Goal: Task Accomplishment & Management: Use online tool/utility

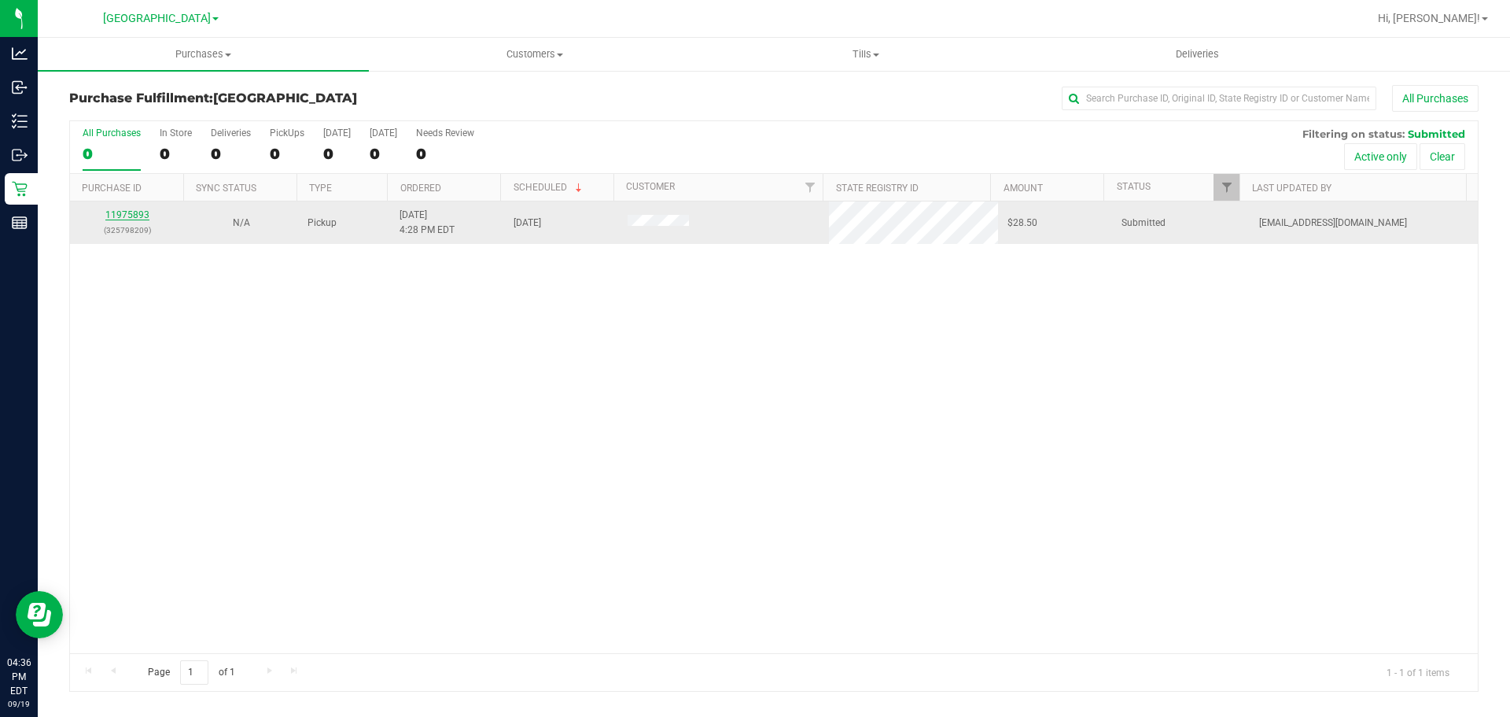
click at [127, 212] on link "11975893" at bounding box center [127, 214] width 44 height 11
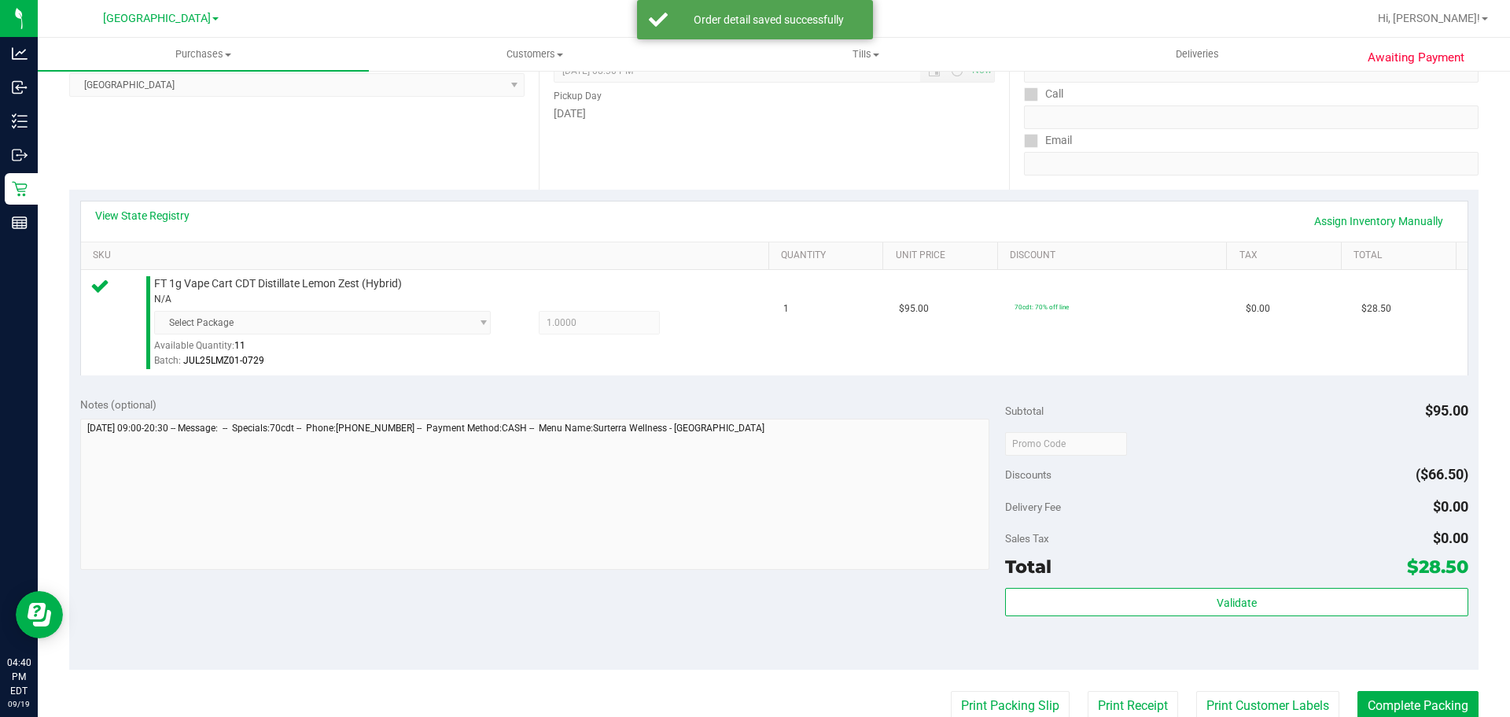
scroll to position [236, 0]
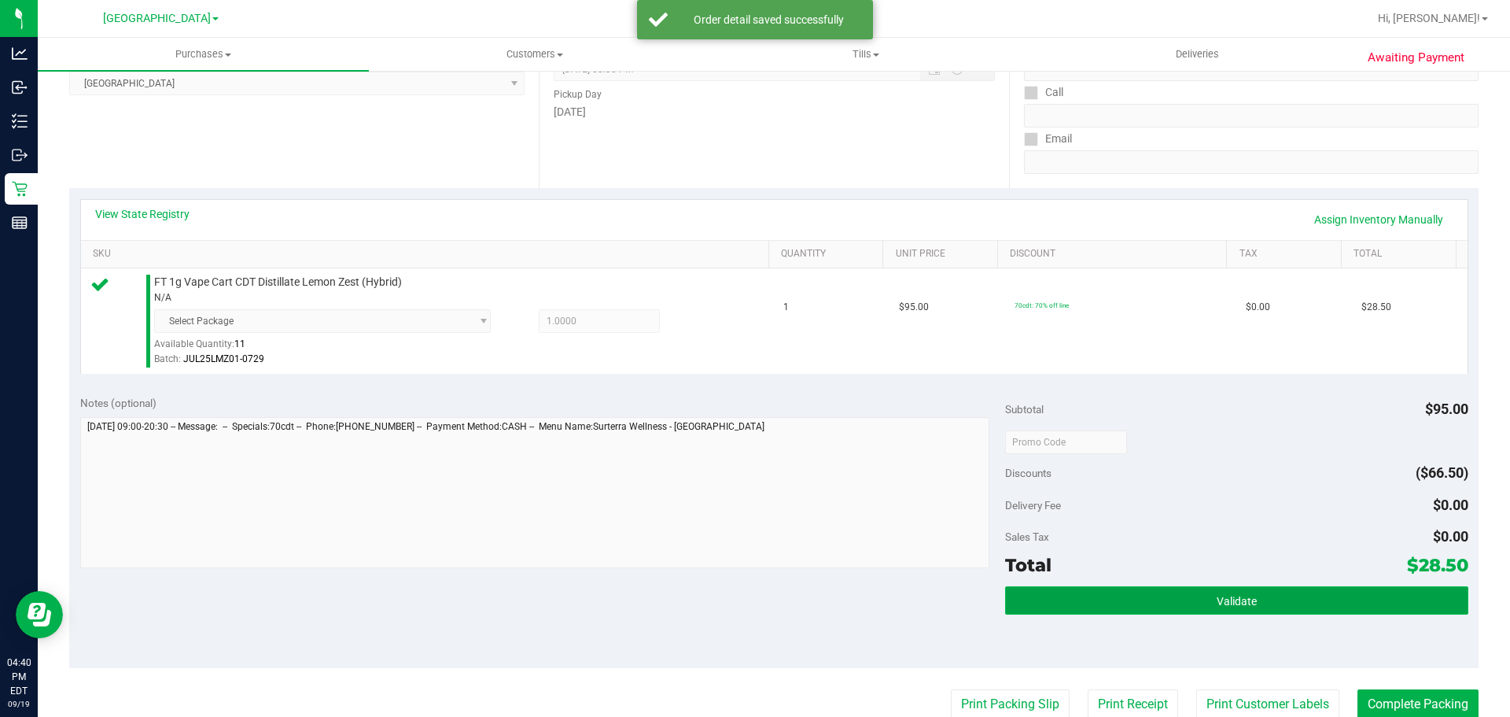
click at [1369, 601] on button "Validate" at bounding box center [1236, 600] width 462 height 28
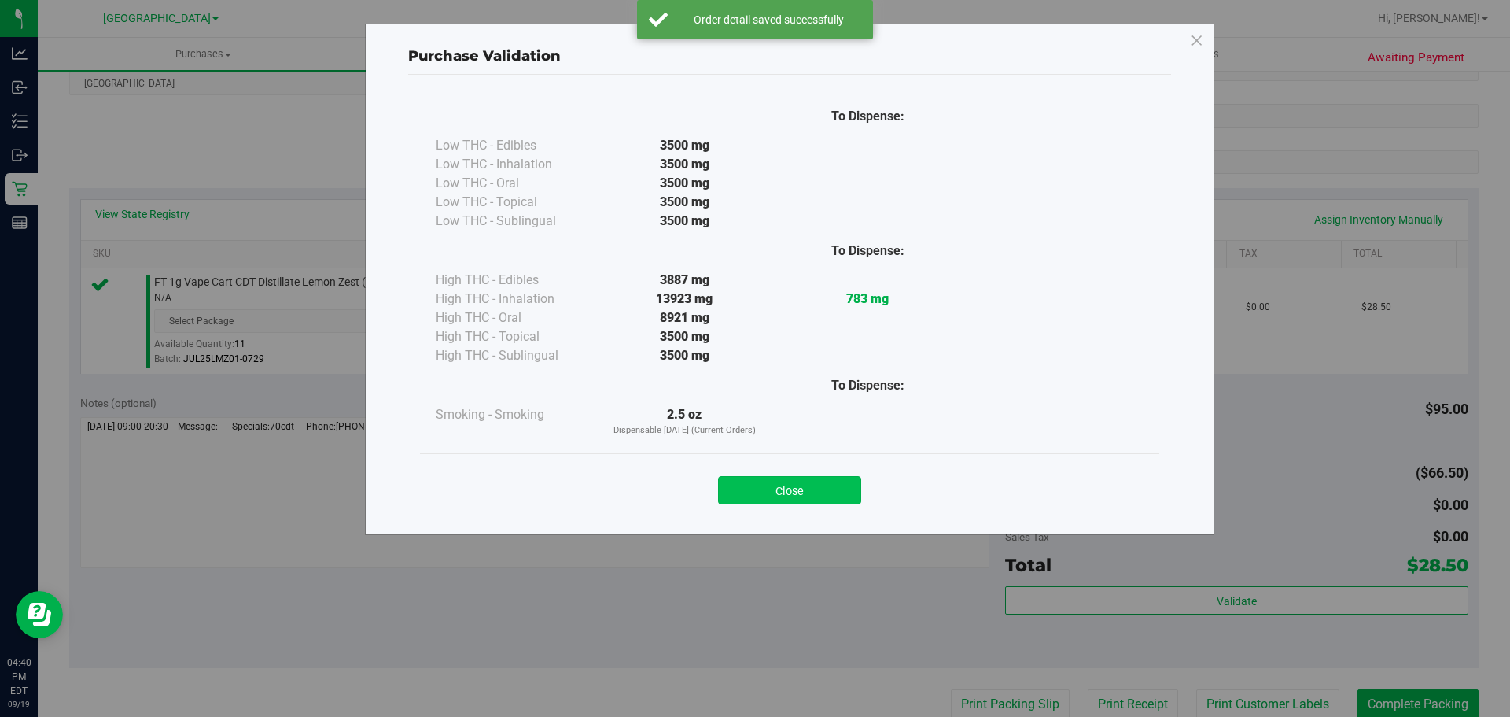
click at [849, 491] on button "Close" at bounding box center [789, 490] width 143 height 28
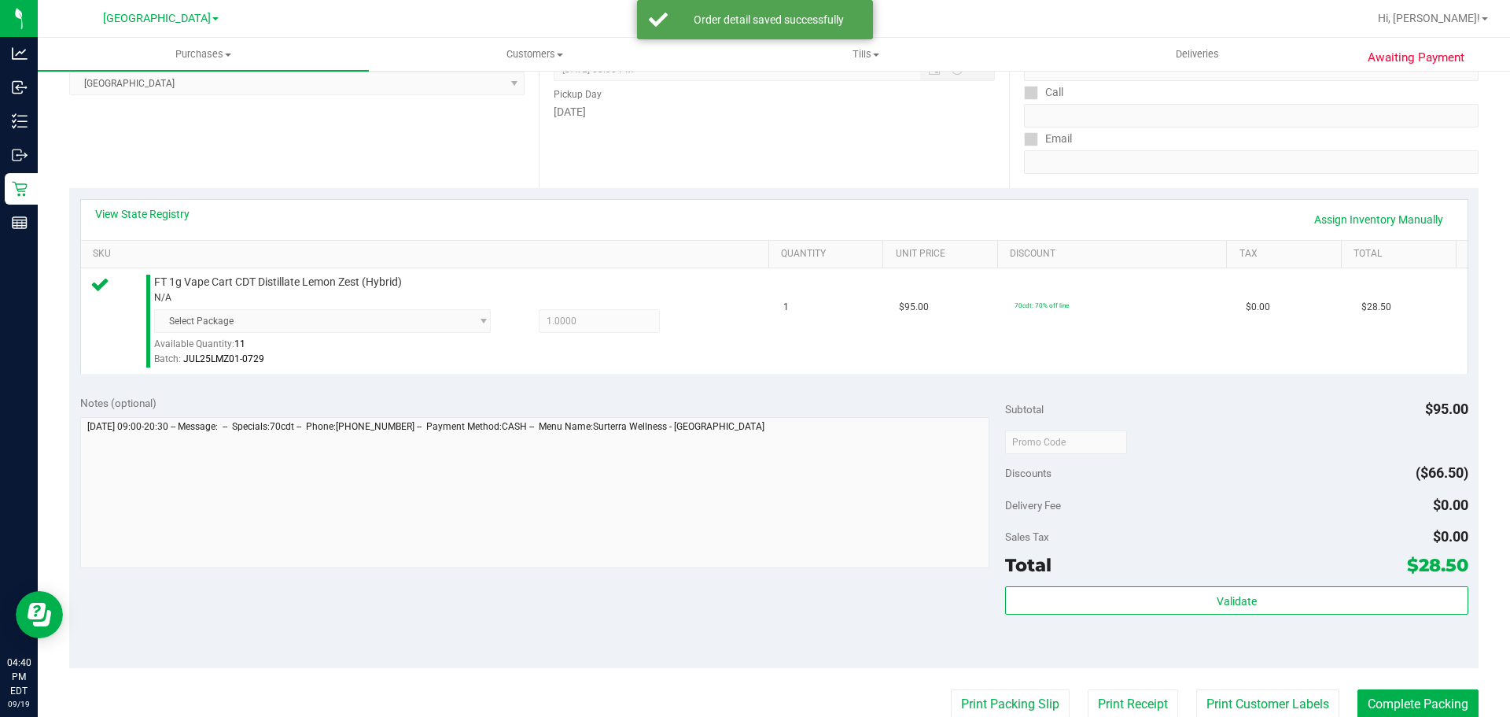
scroll to position [393, 0]
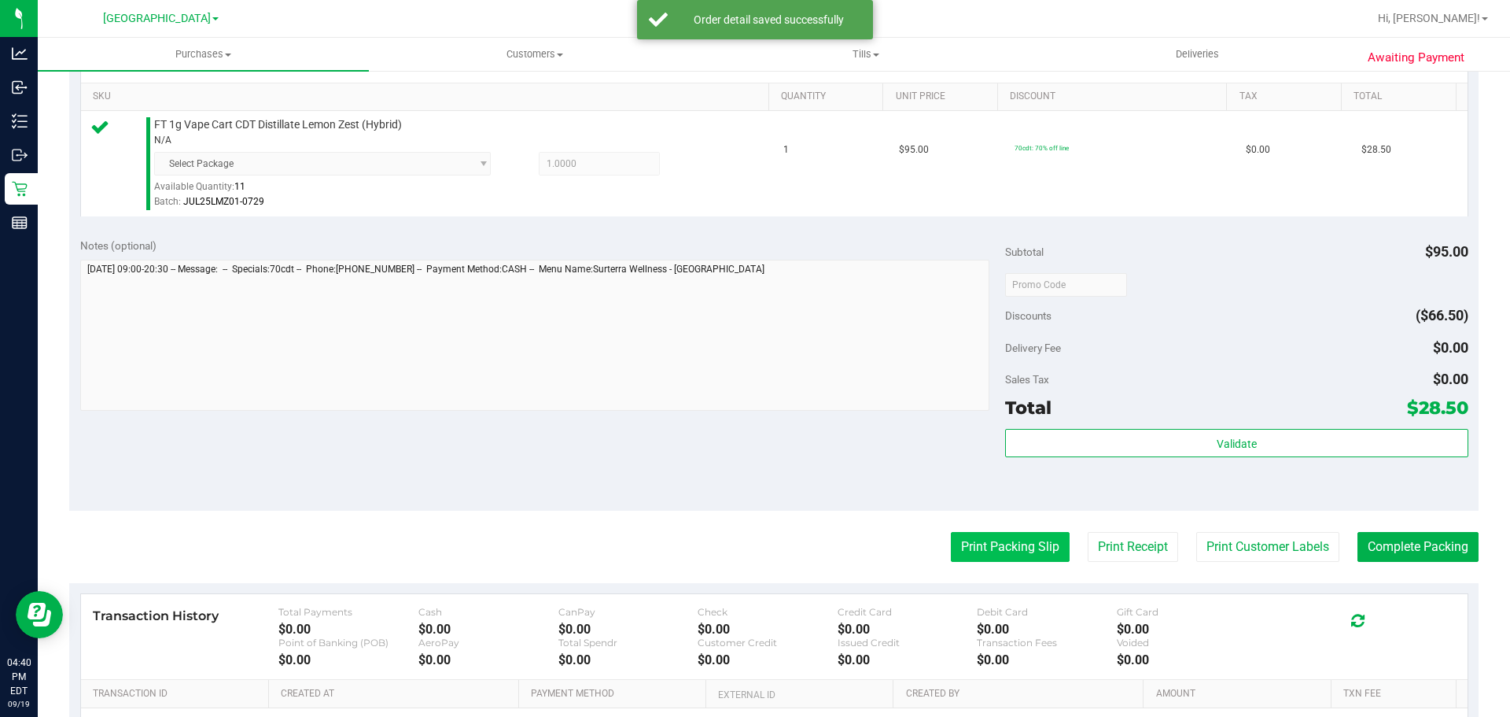
click at [998, 542] on button "Print Packing Slip" at bounding box center [1010, 547] width 119 height 30
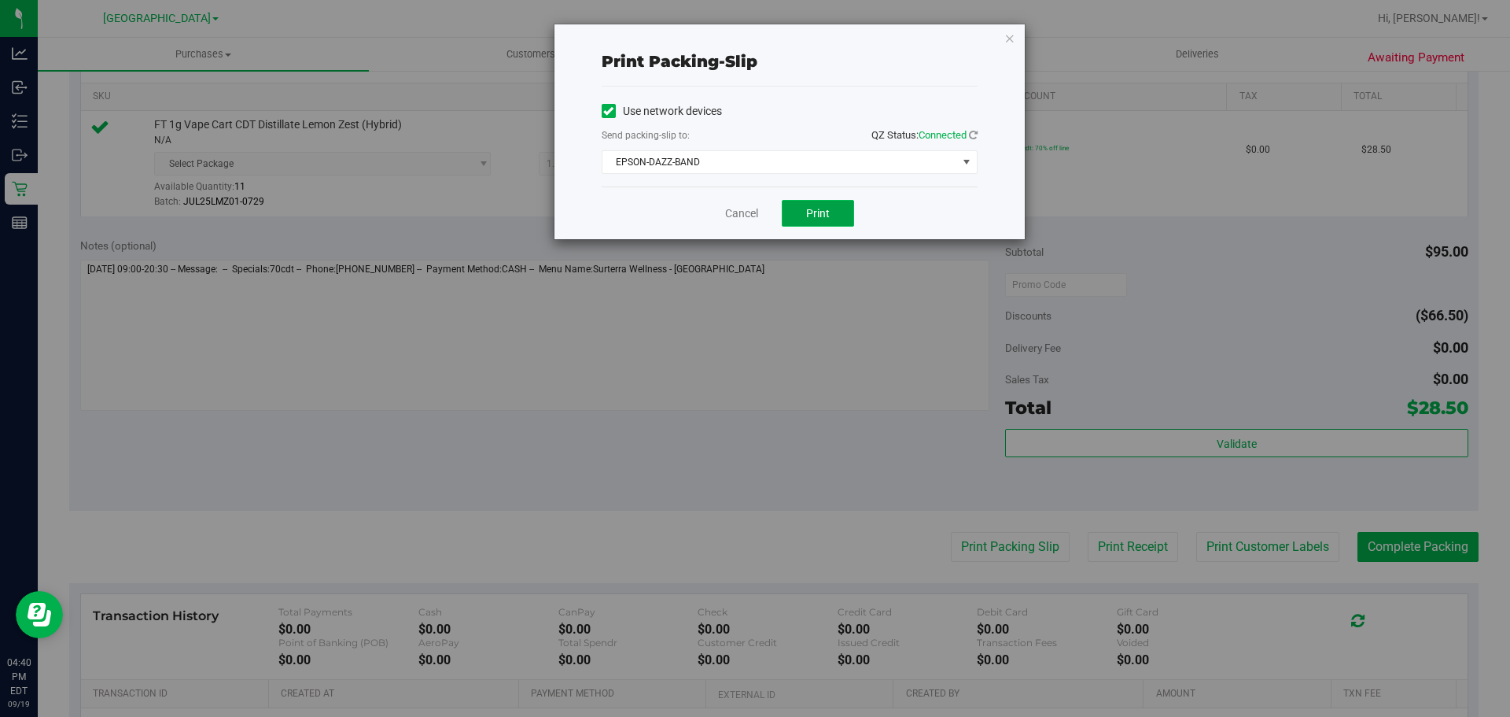
click at [783, 216] on button "Print" at bounding box center [818, 213] width 72 height 27
click at [749, 209] on link "Cancel" at bounding box center [741, 213] width 33 height 17
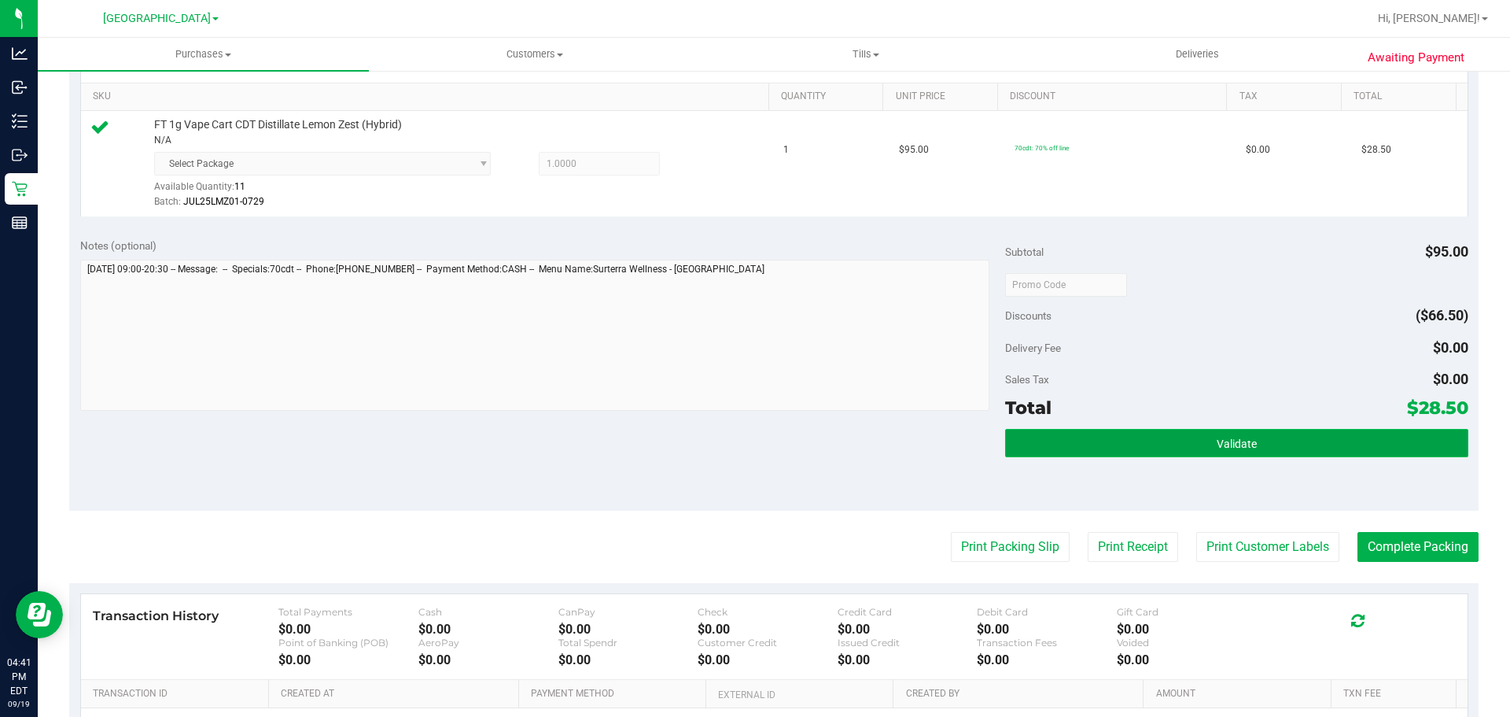
click at [1161, 448] on button "Validate" at bounding box center [1236, 443] width 462 height 28
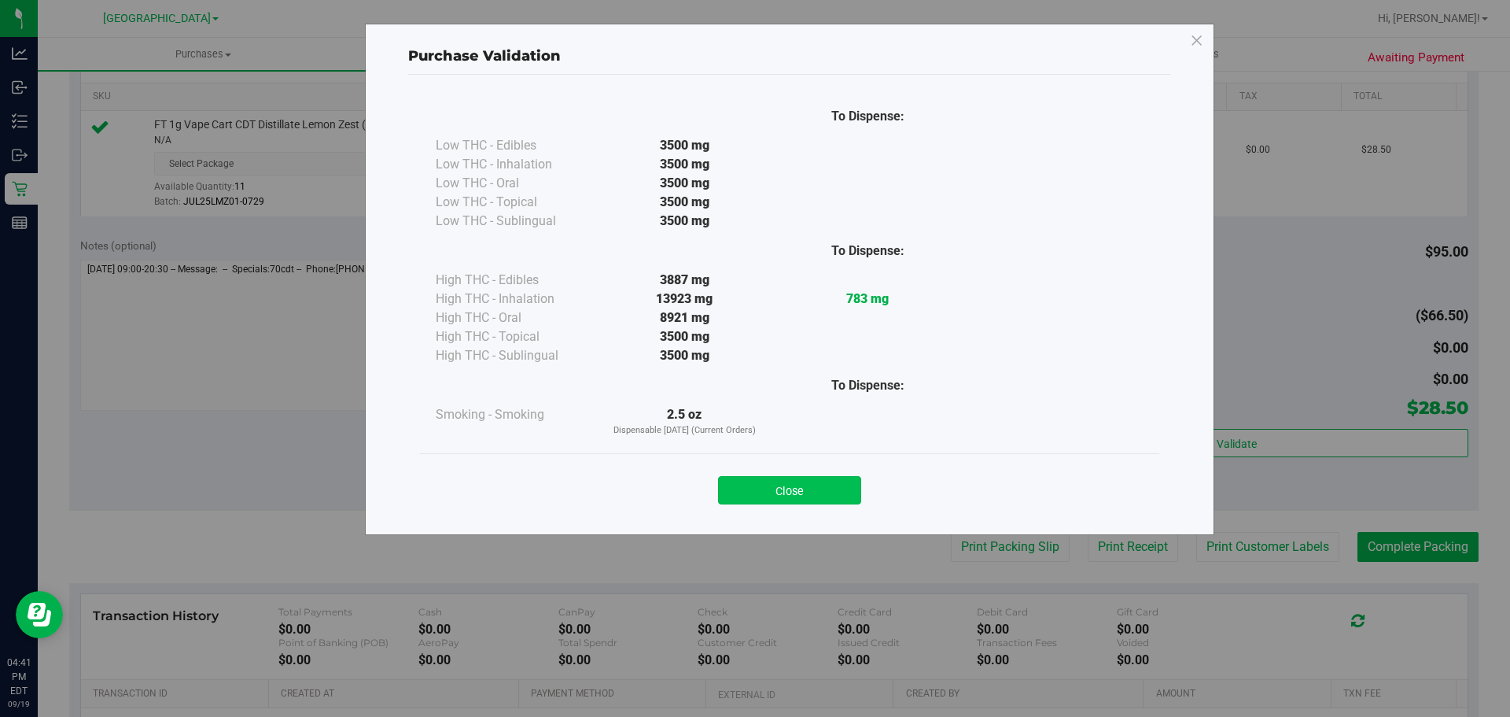
click at [808, 491] on button "Close" at bounding box center [789, 490] width 143 height 28
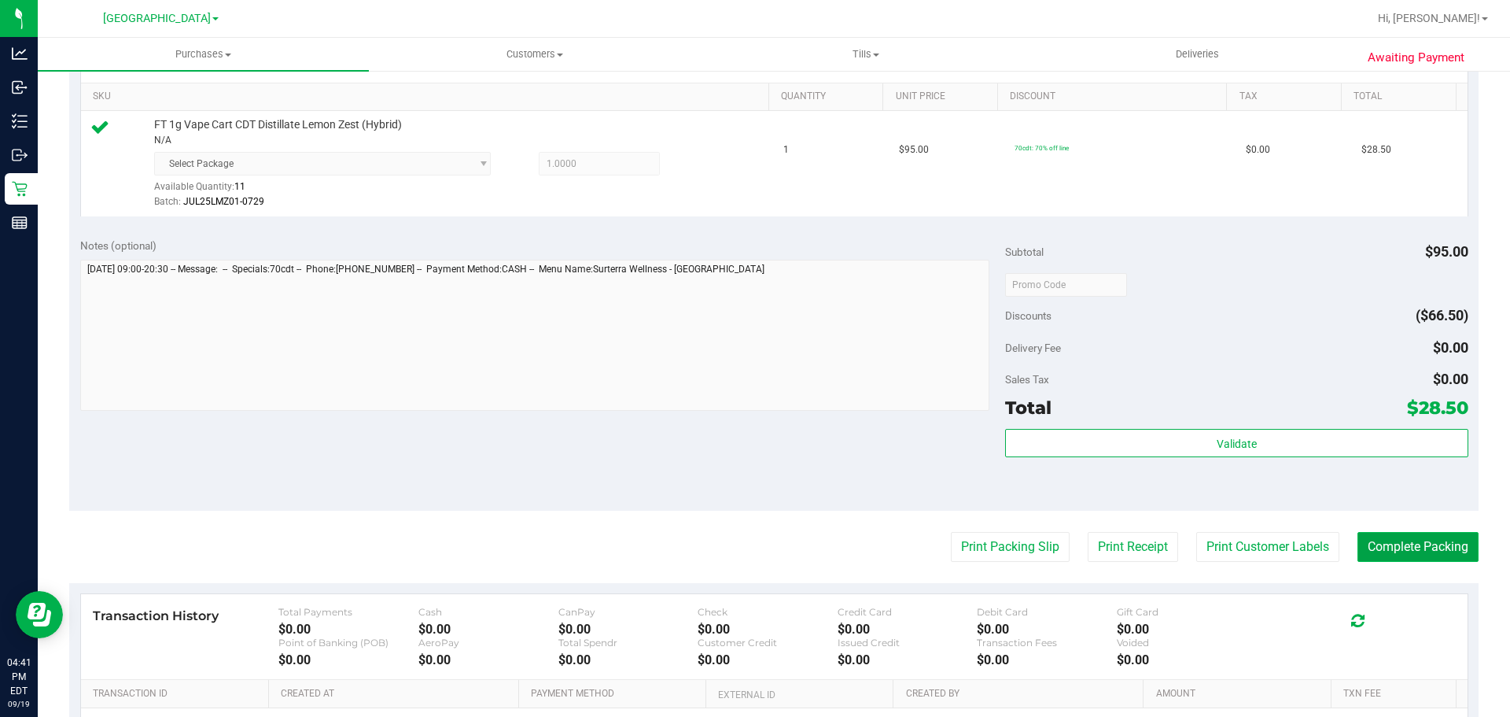
click at [1377, 536] on button "Complete Packing" at bounding box center [1418, 547] width 121 height 30
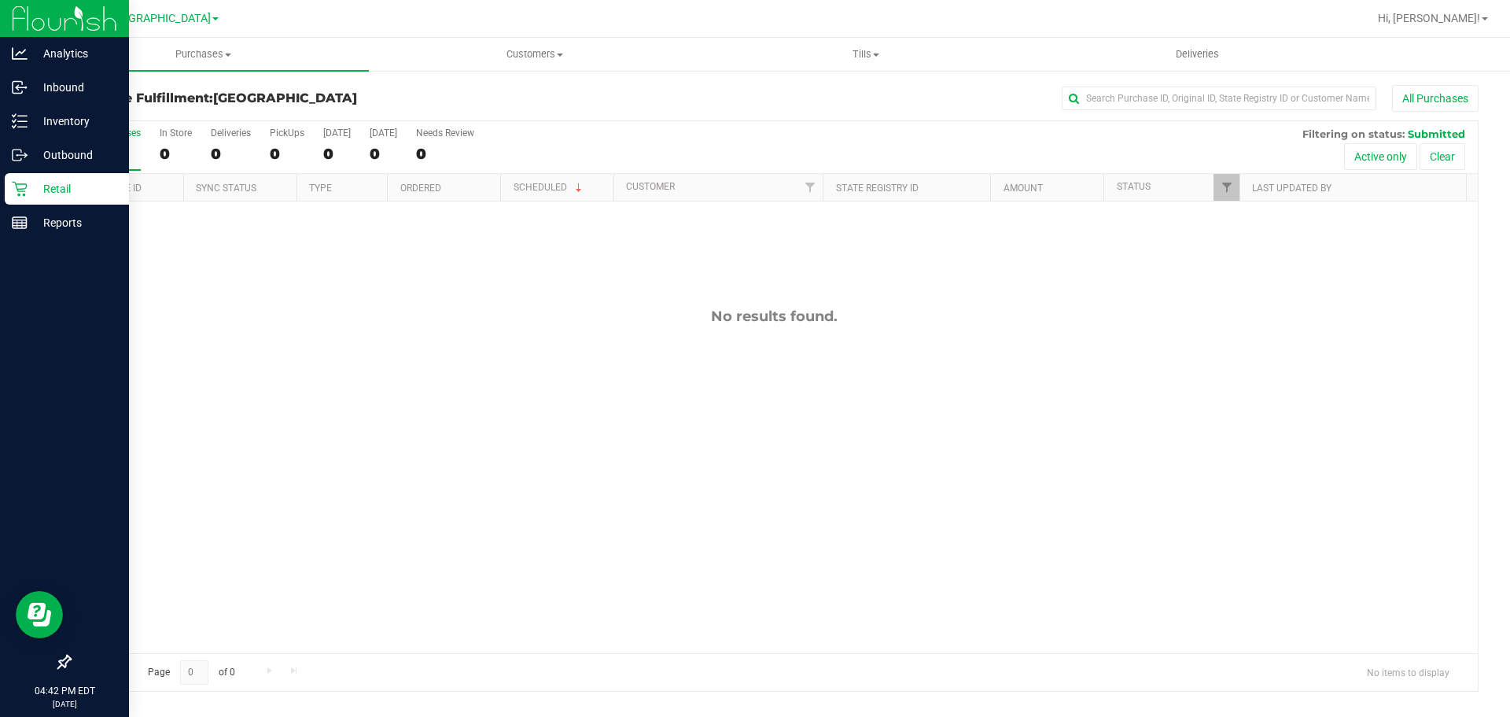
drag, startPoint x: 12, startPoint y: 305, endPoint x: 81, endPoint y: 381, distance: 103.0
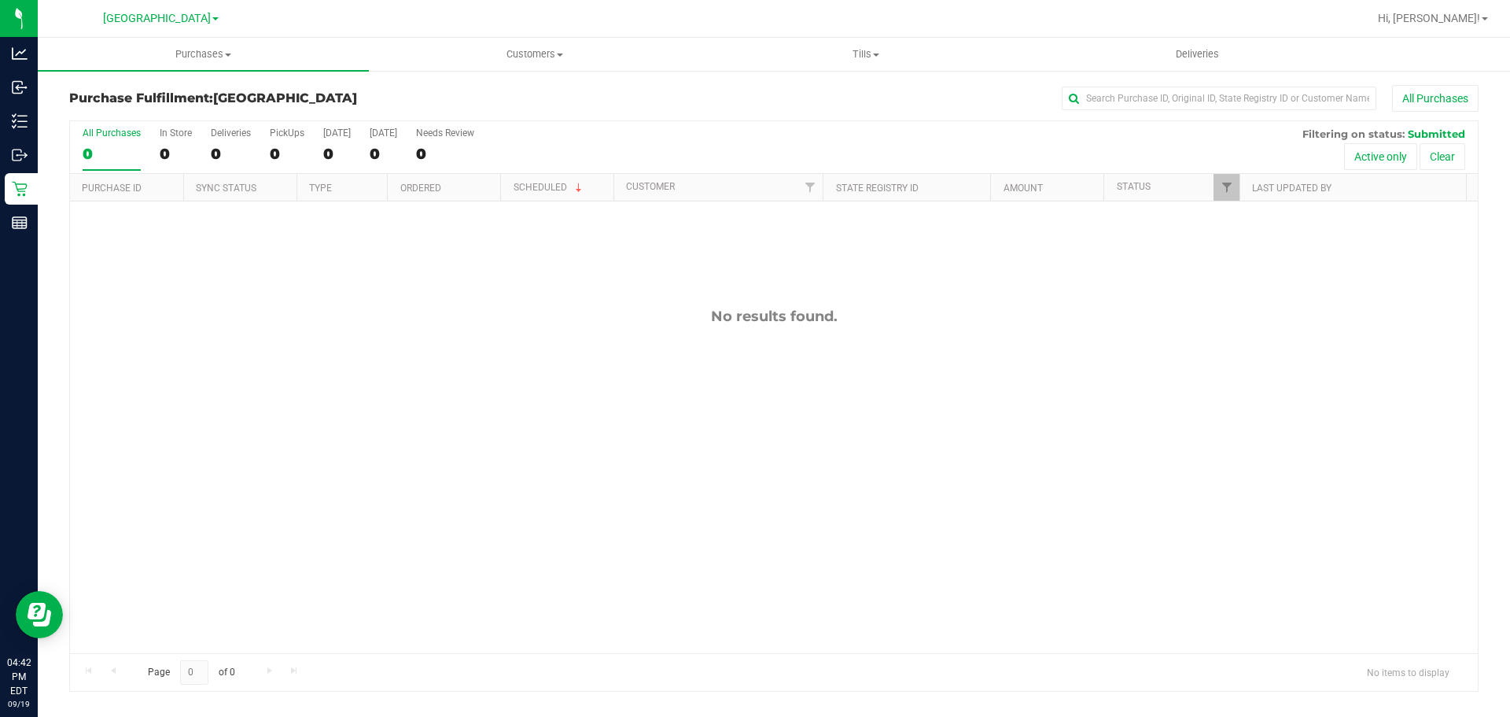
drag, startPoint x: 81, startPoint y: 381, endPoint x: 462, endPoint y: 304, distance: 389.3
click at [562, 426] on div "No results found." at bounding box center [774, 480] width 1408 height 558
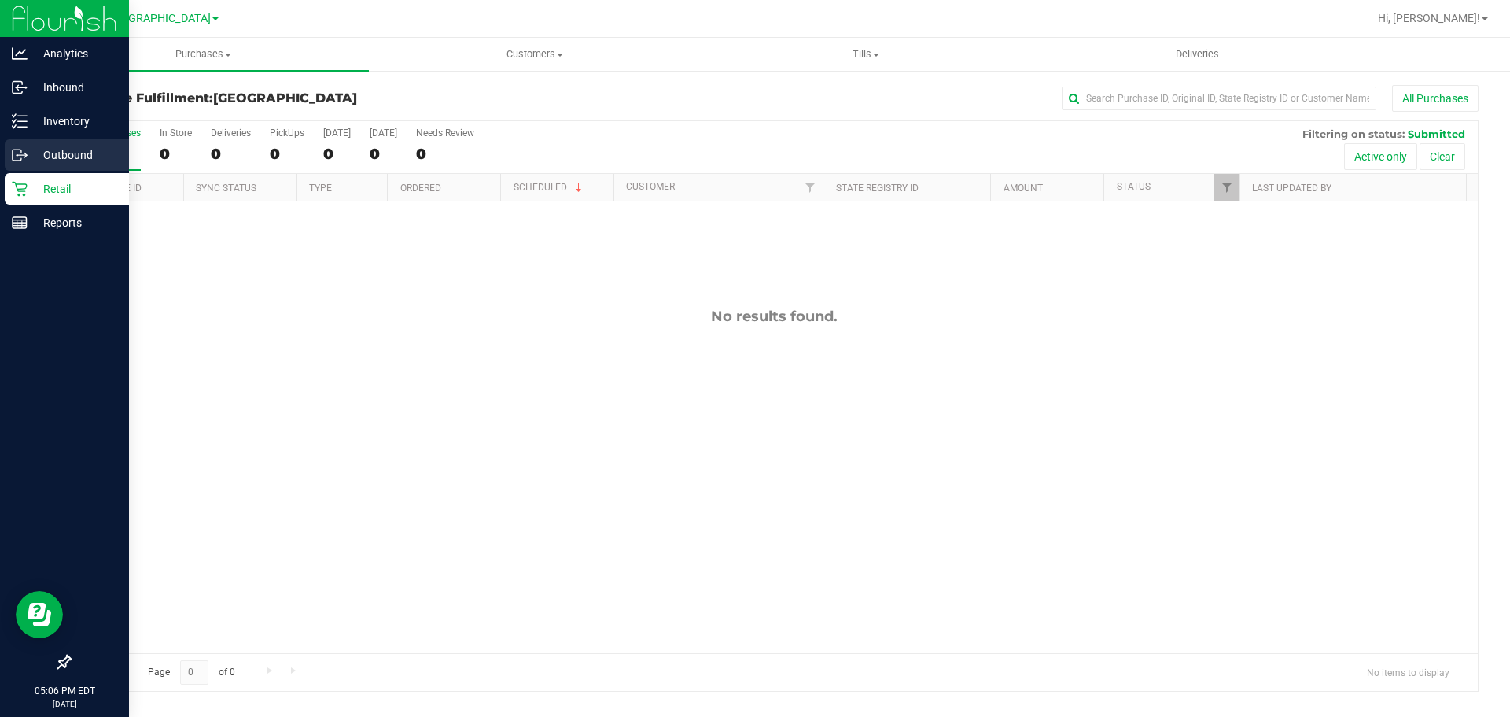
click at [102, 156] on p "Outbound" at bounding box center [75, 155] width 94 height 19
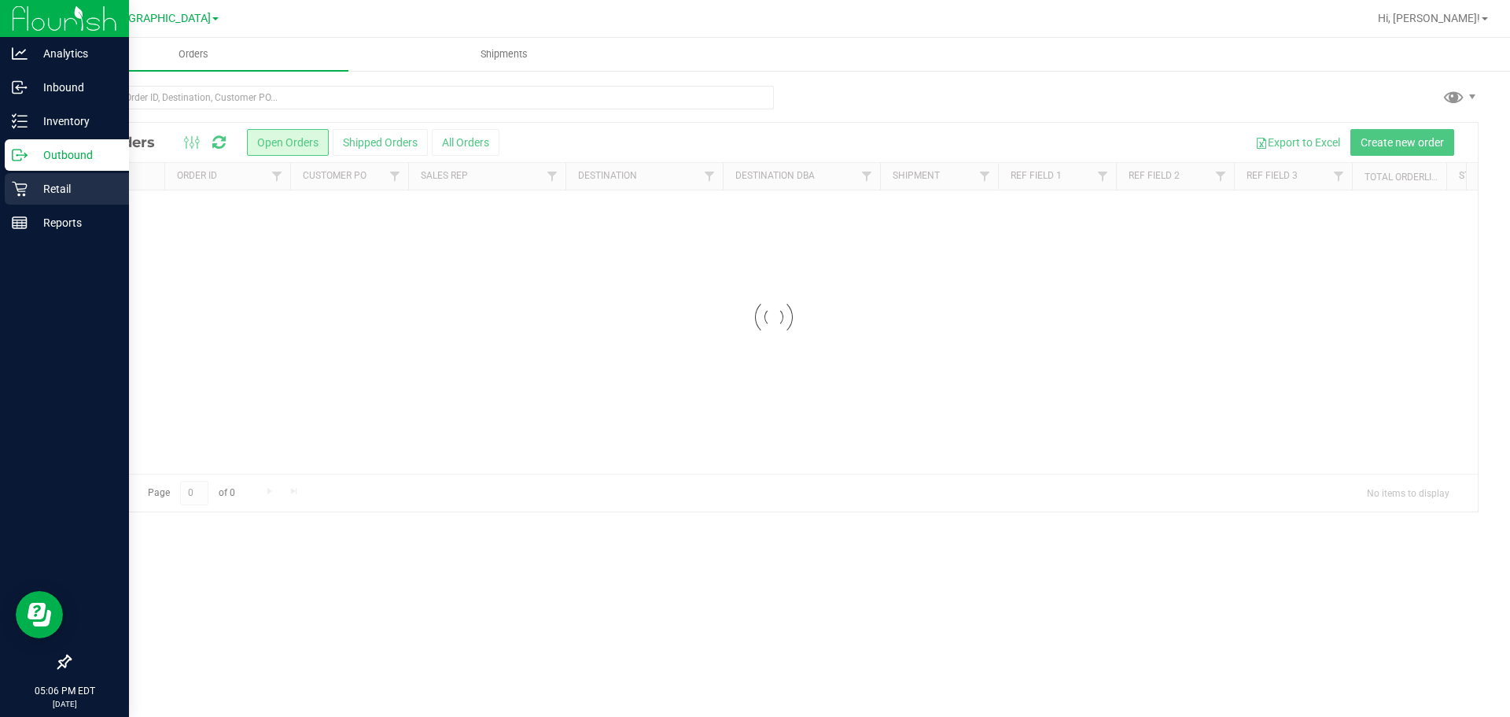
click at [91, 186] on p "Retail" at bounding box center [75, 188] width 94 height 19
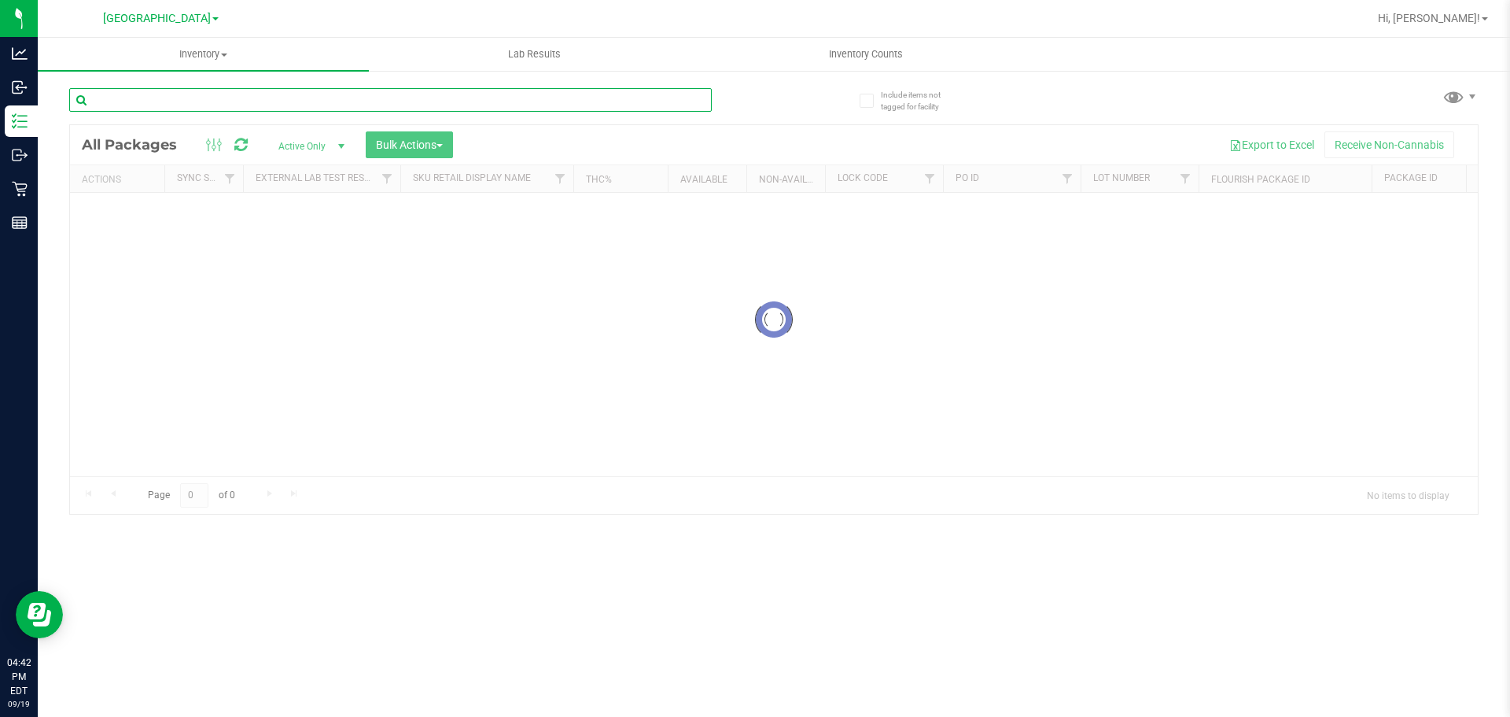
click at [197, 100] on input "text" at bounding box center [390, 100] width 643 height 24
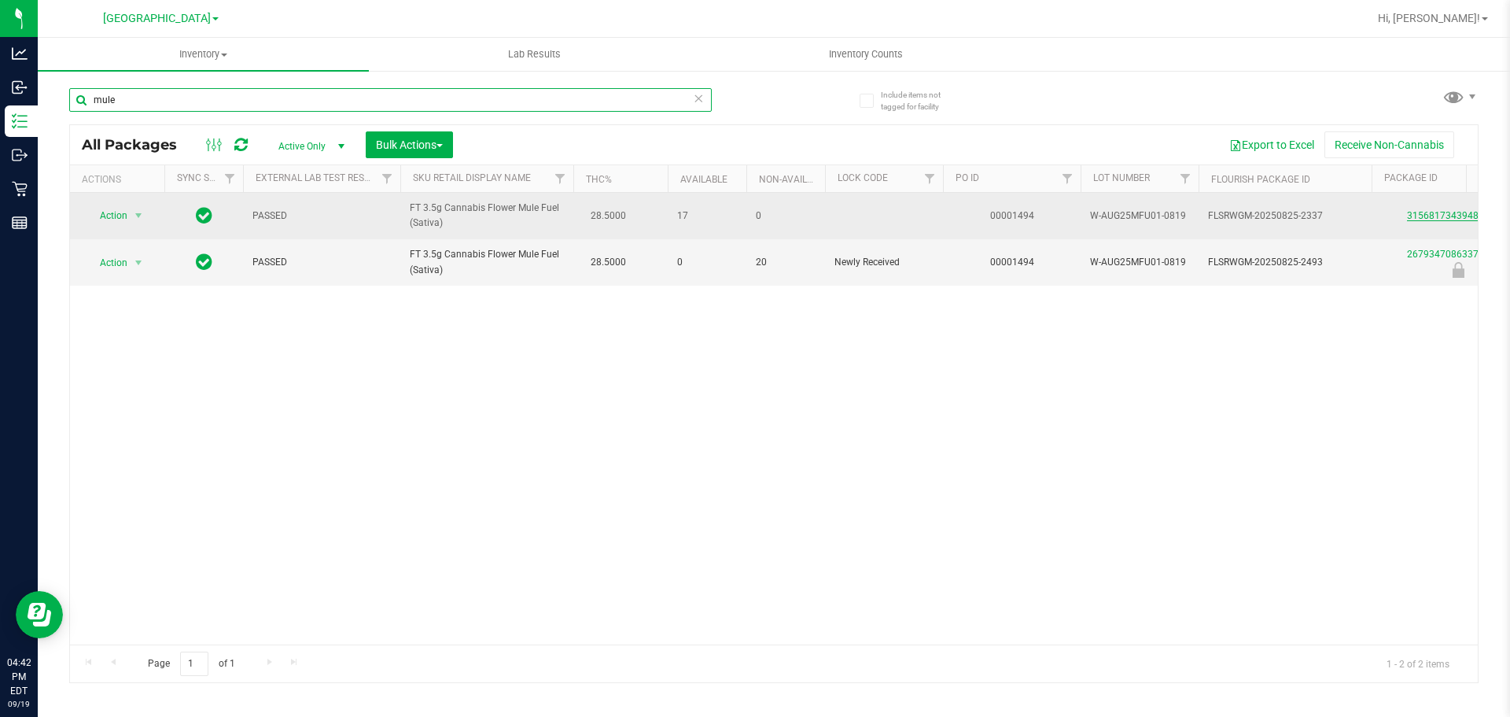
type input "mule"
click at [1442, 217] on link "3156817343948653" at bounding box center [1451, 215] width 88 height 11
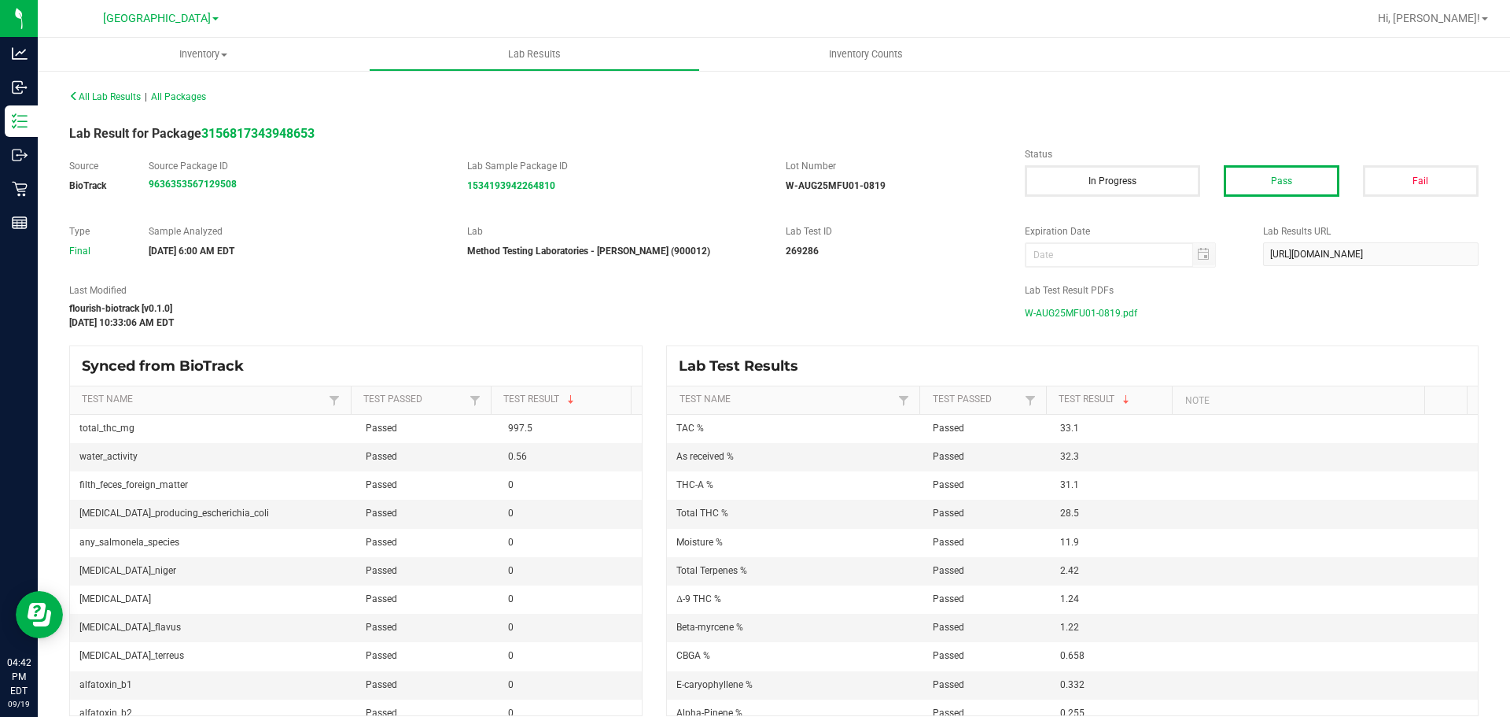
click at [1126, 318] on span "W-AUG25MFU01-0819.pdf" at bounding box center [1081, 313] width 112 height 24
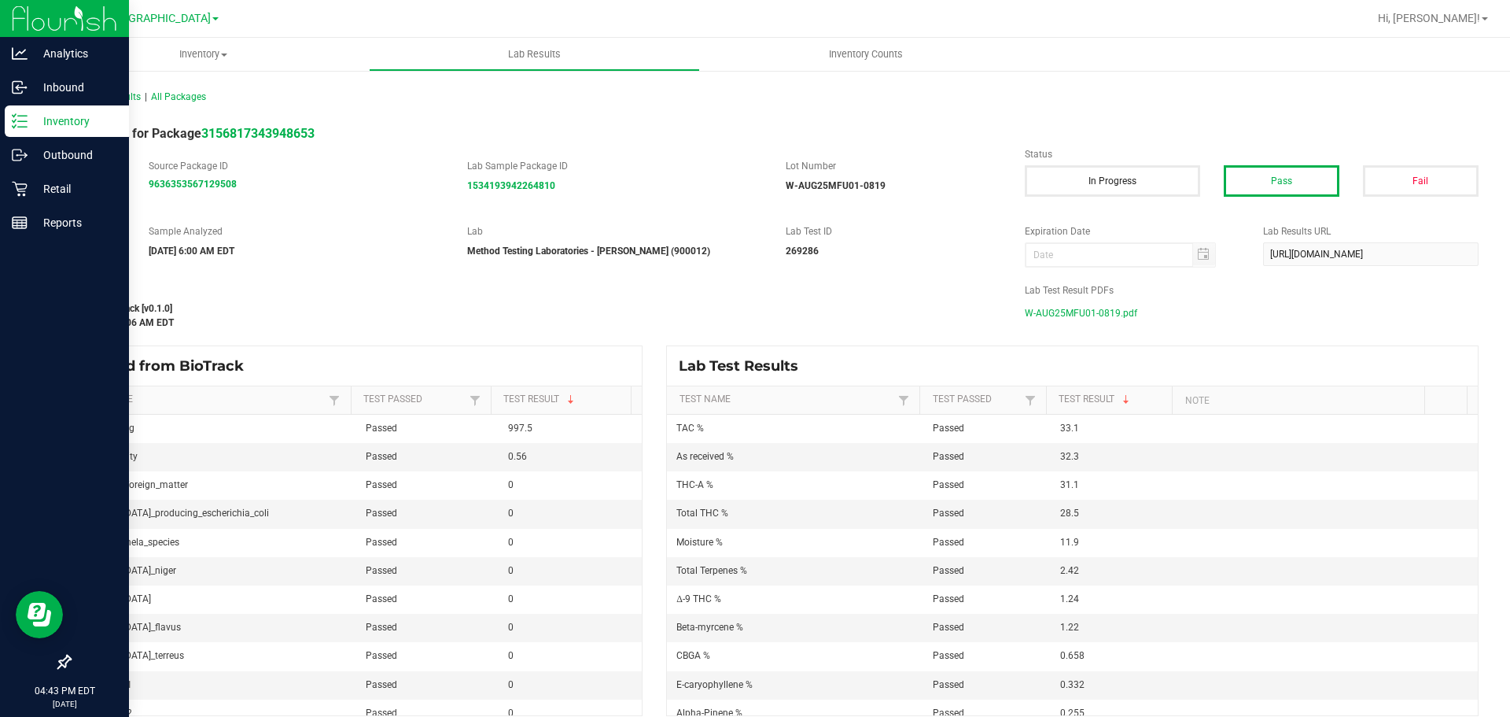
click at [56, 120] on p "Inventory" at bounding box center [75, 121] width 94 height 19
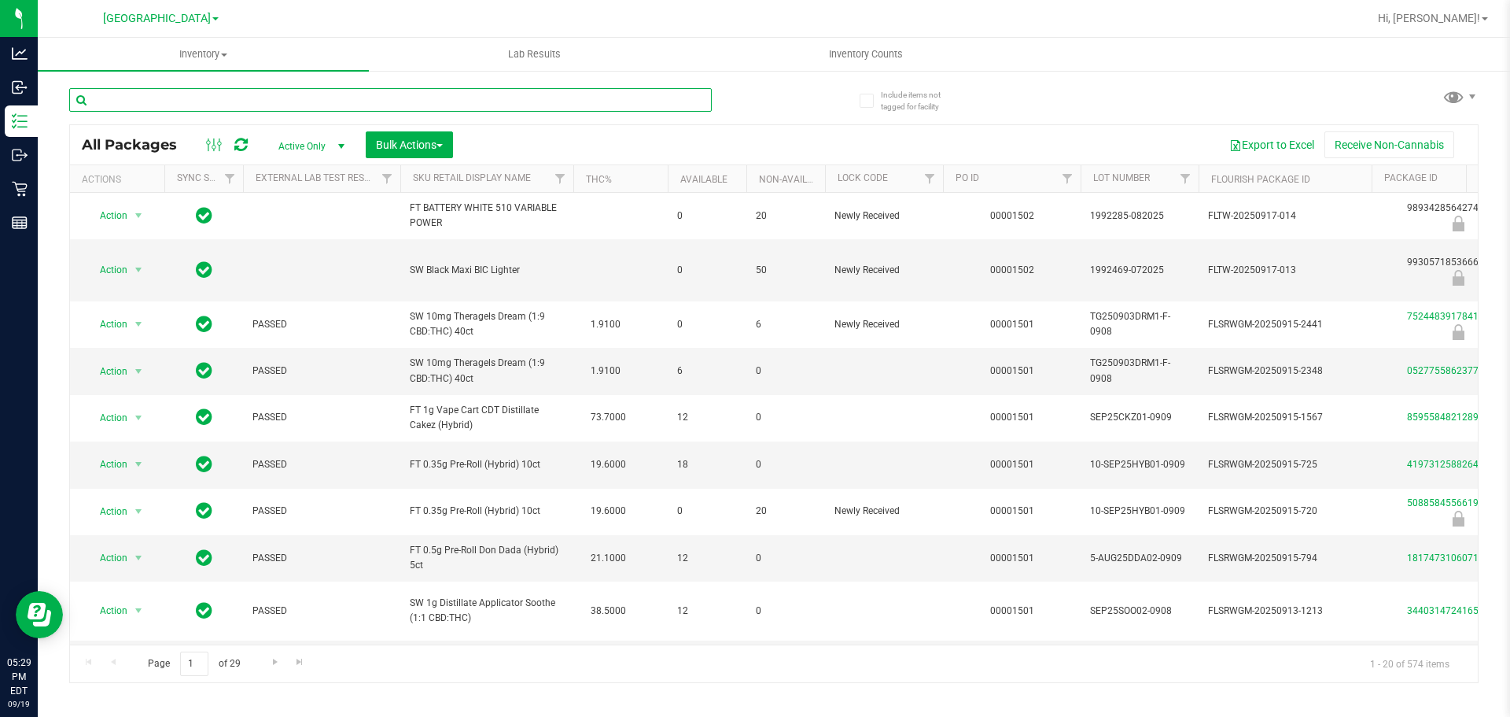
click at [125, 88] on input "text" at bounding box center [390, 100] width 643 height 24
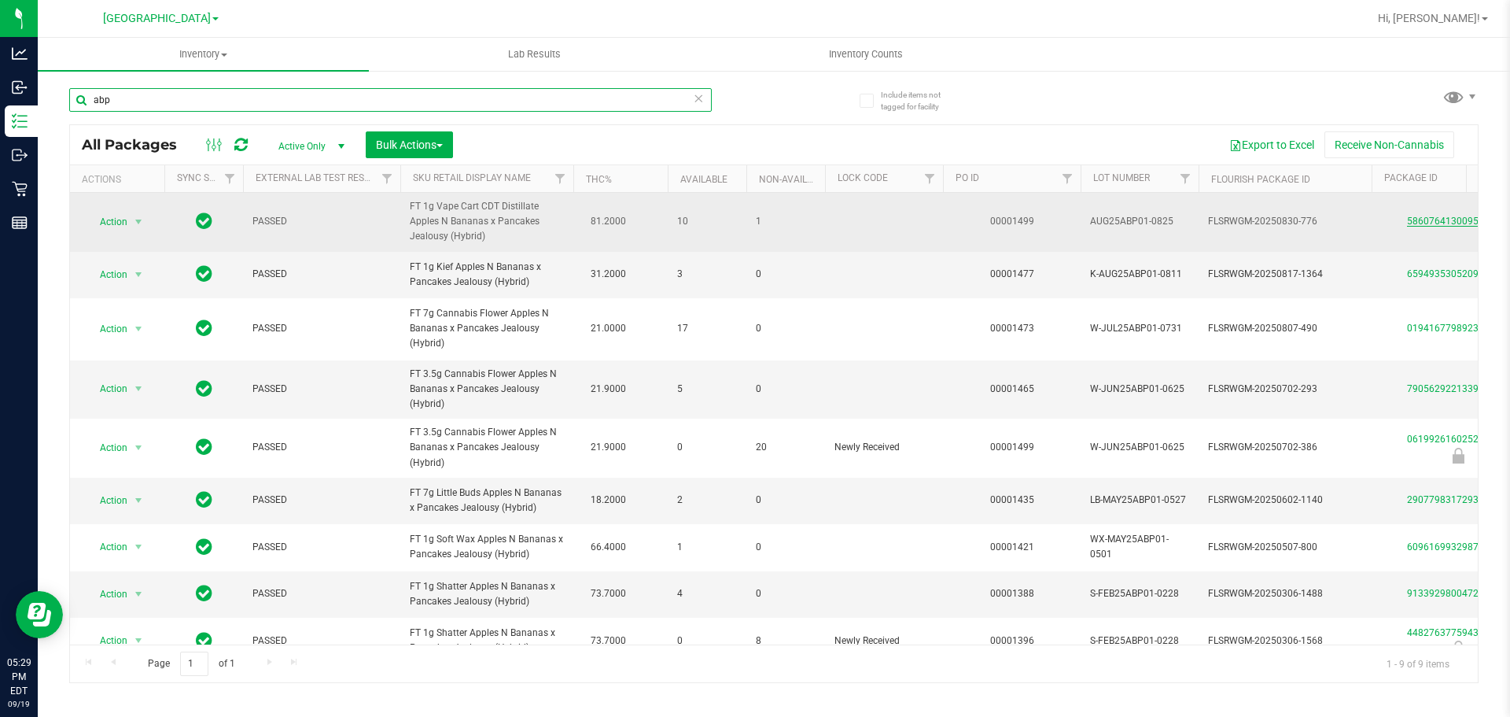
type input "abp"
click at [1446, 221] on link "5860764130095278" at bounding box center [1451, 221] width 88 height 11
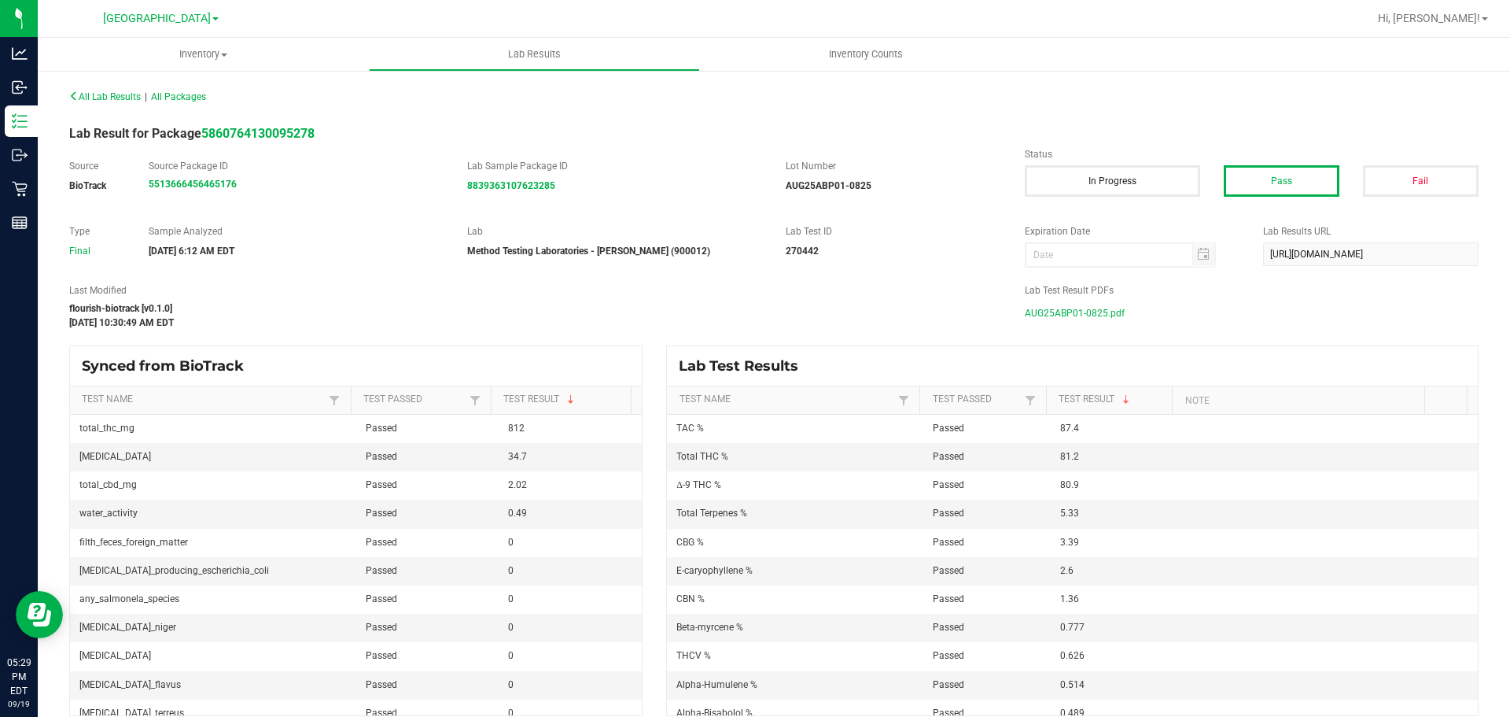
click at [1074, 311] on span "AUG25ABP01-0825.pdf" at bounding box center [1075, 313] width 100 height 24
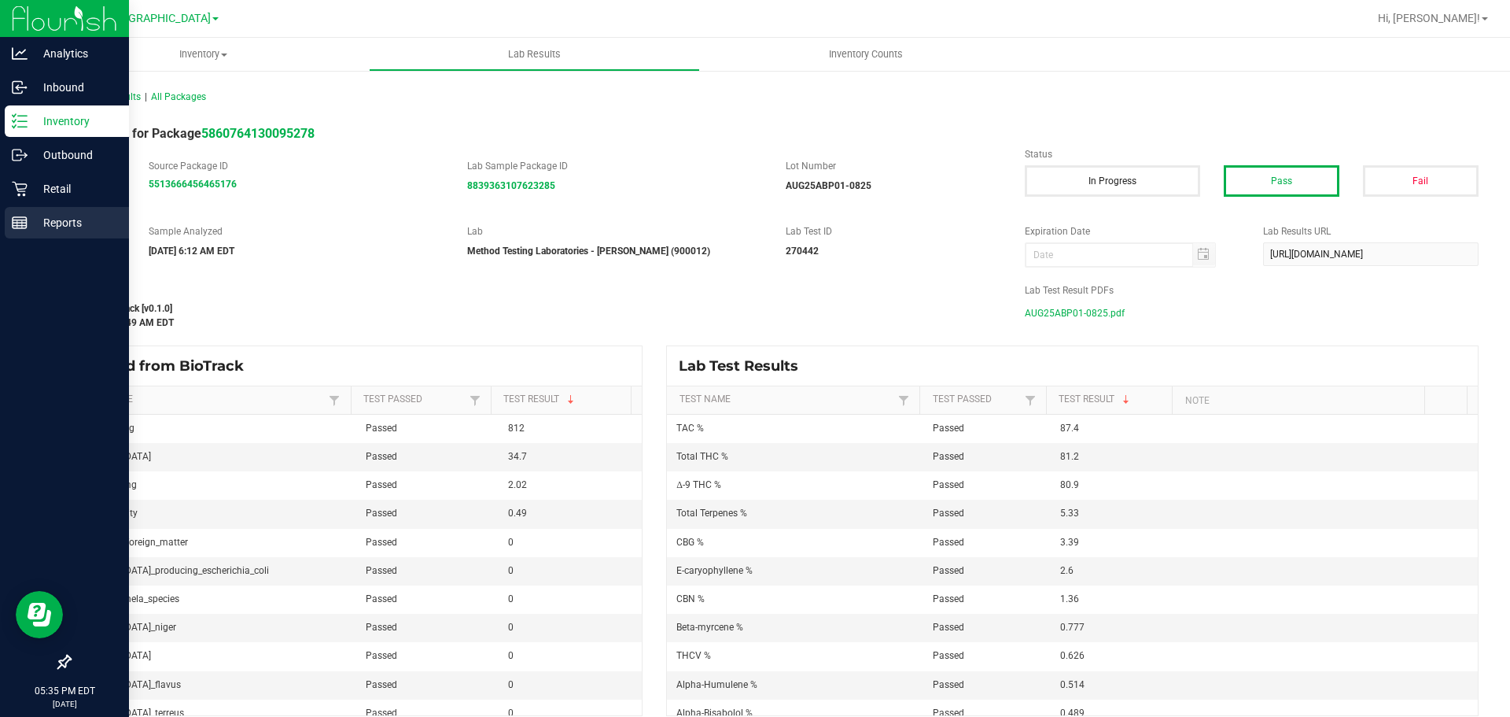
click at [83, 222] on p "Reports" at bounding box center [75, 222] width 94 height 19
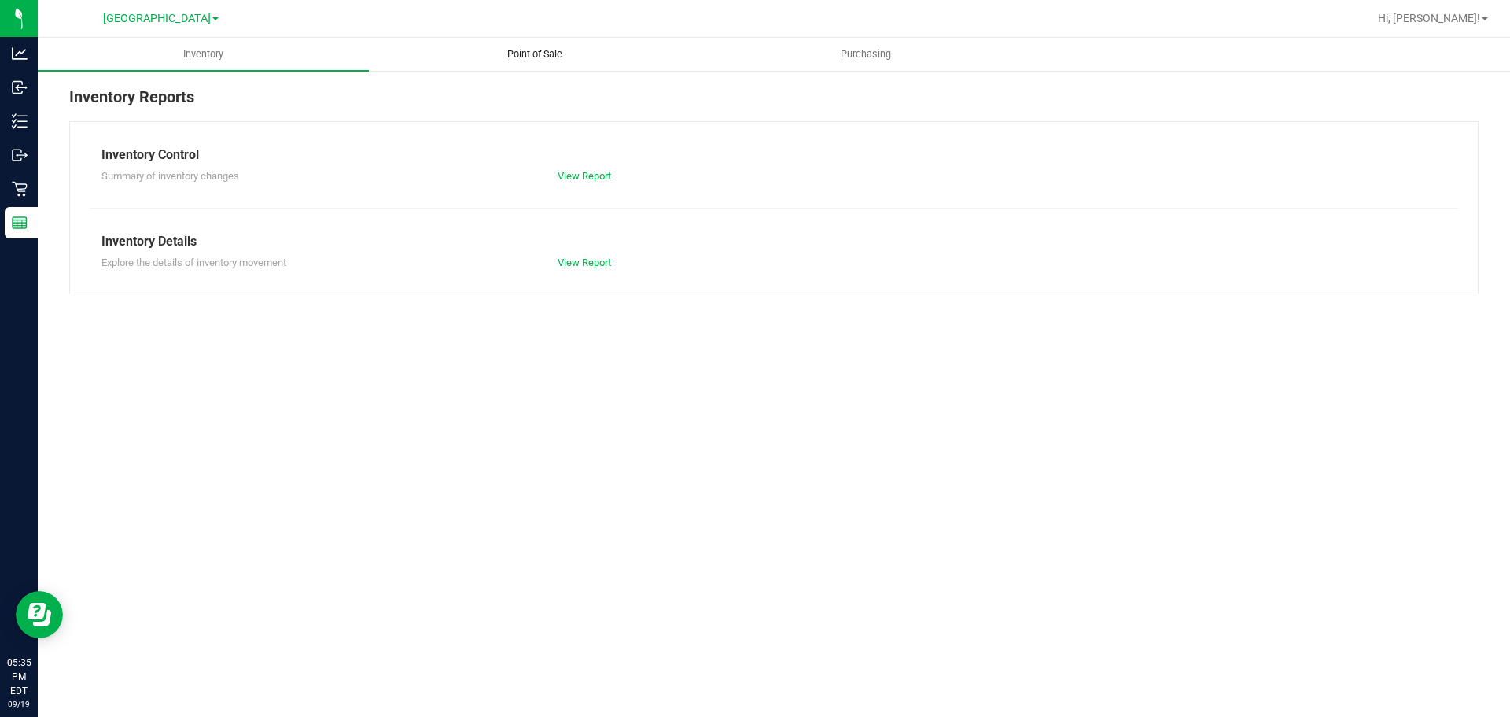
click at [576, 43] on uib-tab-heading "Point of Sale" at bounding box center [535, 54] width 330 height 31
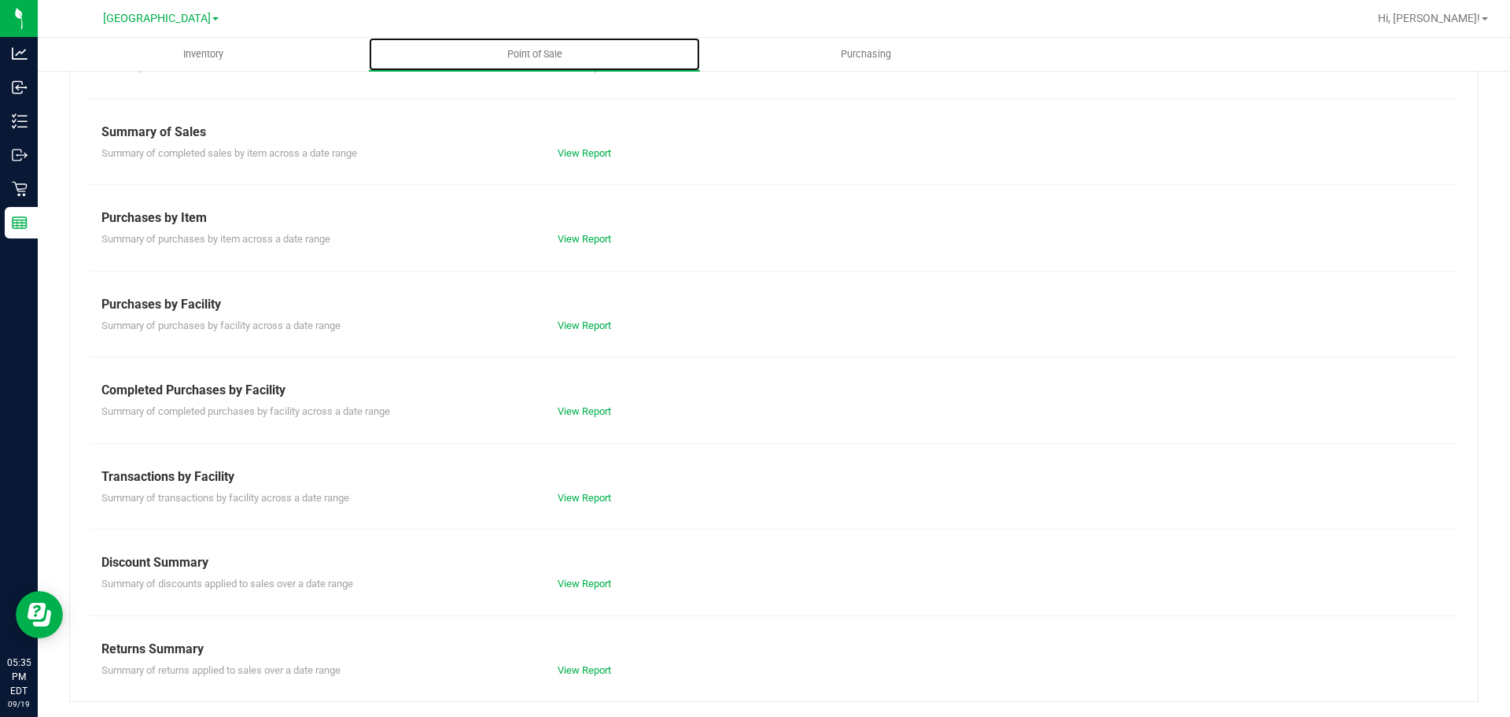
scroll to position [110, 0]
click at [573, 492] on link "View Report" at bounding box center [584, 497] width 53 height 12
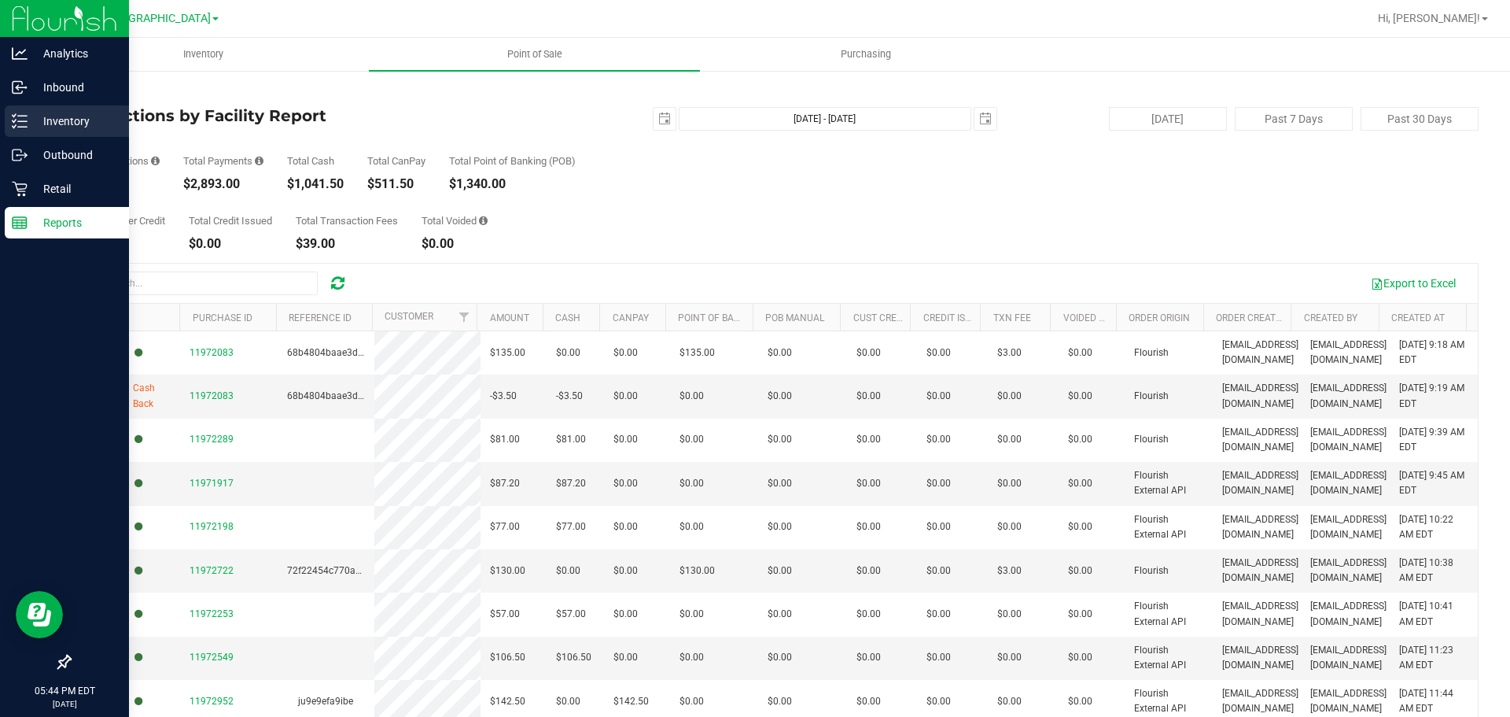
drag, startPoint x: 23, startPoint y: 118, endPoint x: 44, endPoint y: 117, distance: 21.3
click at [24, 117] on icon at bounding box center [20, 121] width 16 height 16
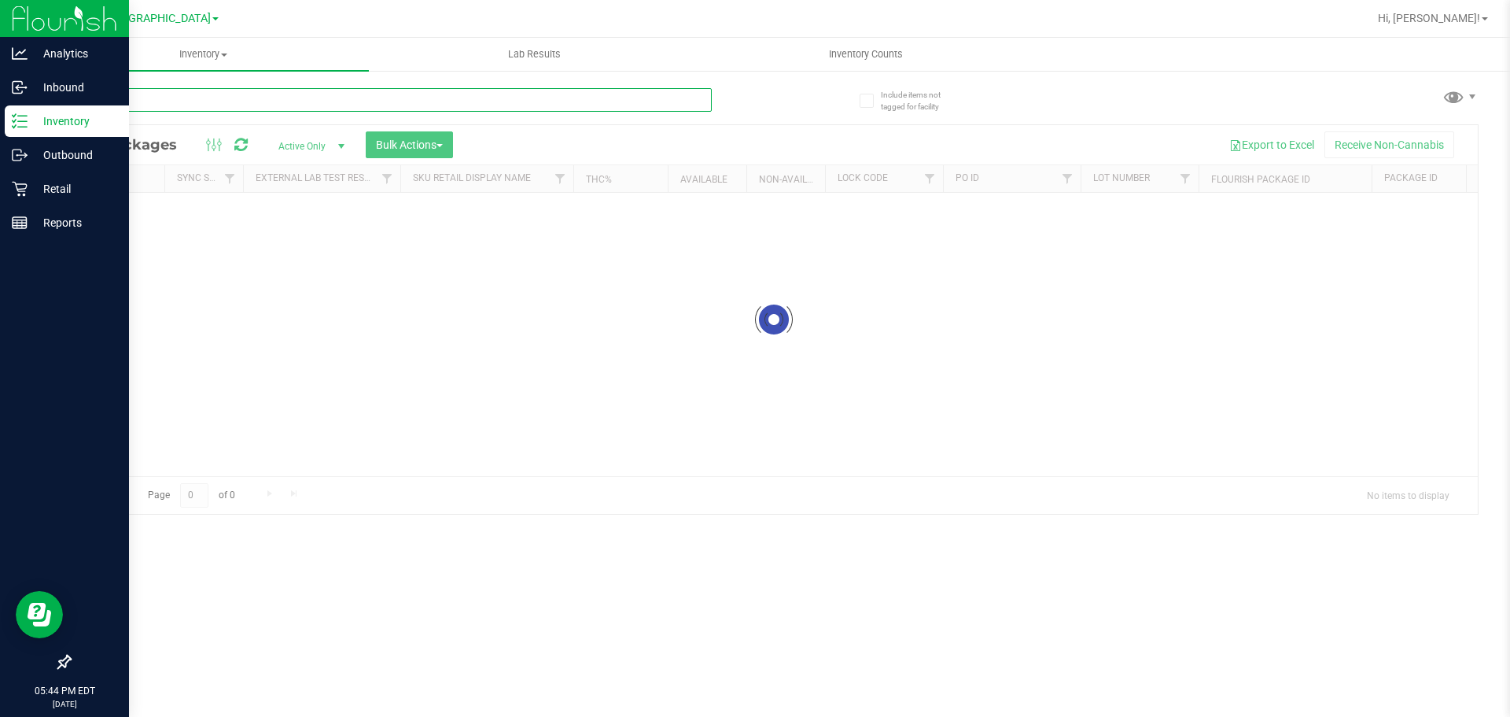
click at [221, 101] on input "text" at bounding box center [390, 100] width 643 height 24
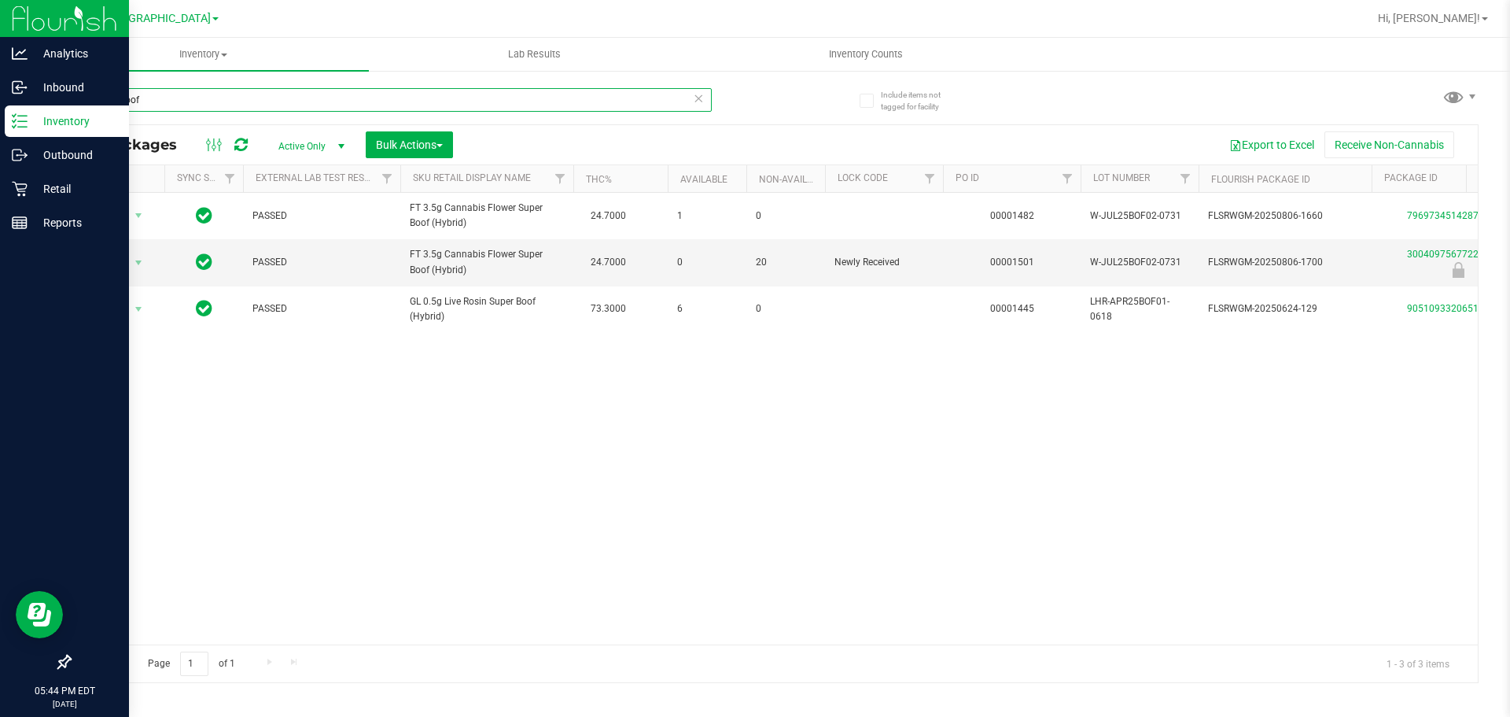
type input "super boof"
click at [60, 227] on p "Reports" at bounding box center [75, 222] width 94 height 19
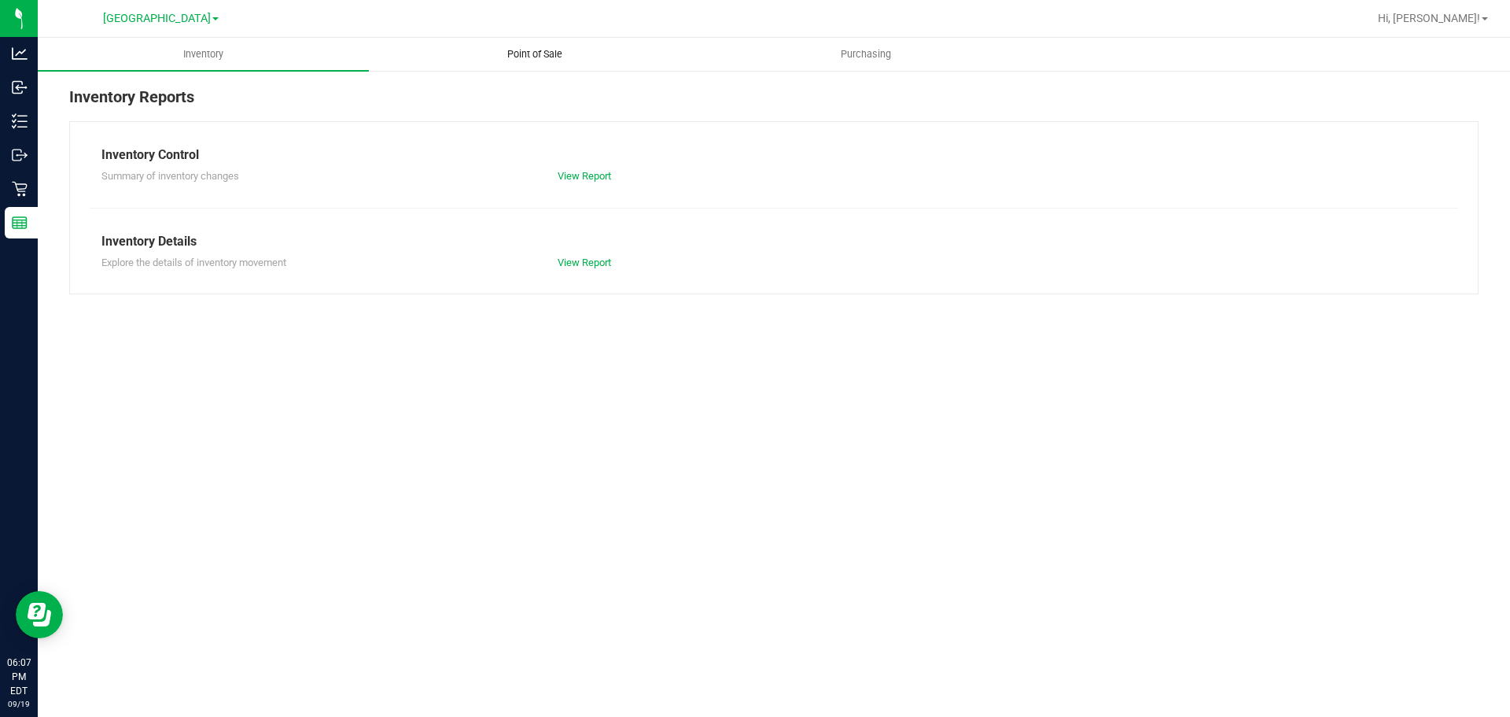
click at [527, 50] on span "Point of Sale" at bounding box center [535, 54] width 98 height 14
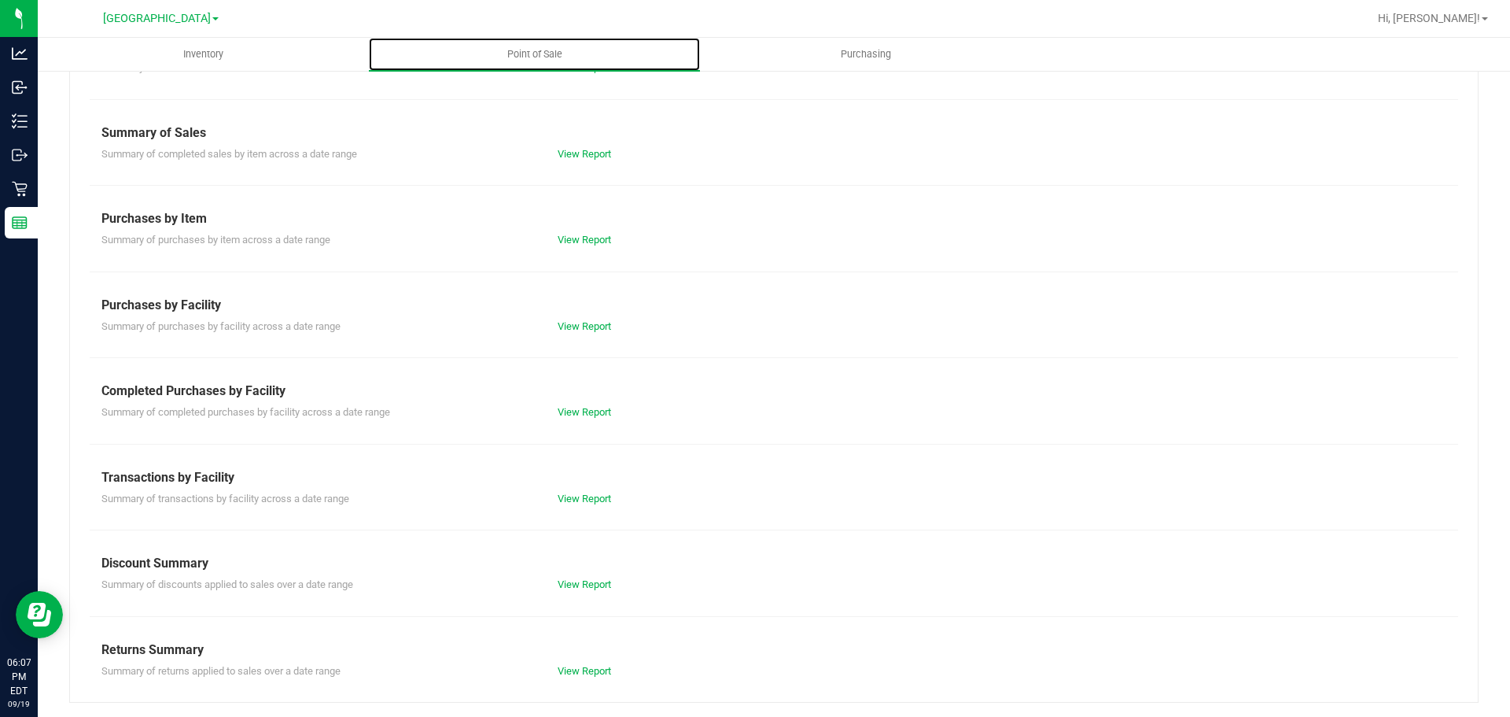
scroll to position [110, 0]
click at [568, 489] on div "View Report" at bounding box center [660, 497] width 228 height 16
click at [569, 496] on link "View Report" at bounding box center [584, 497] width 53 height 12
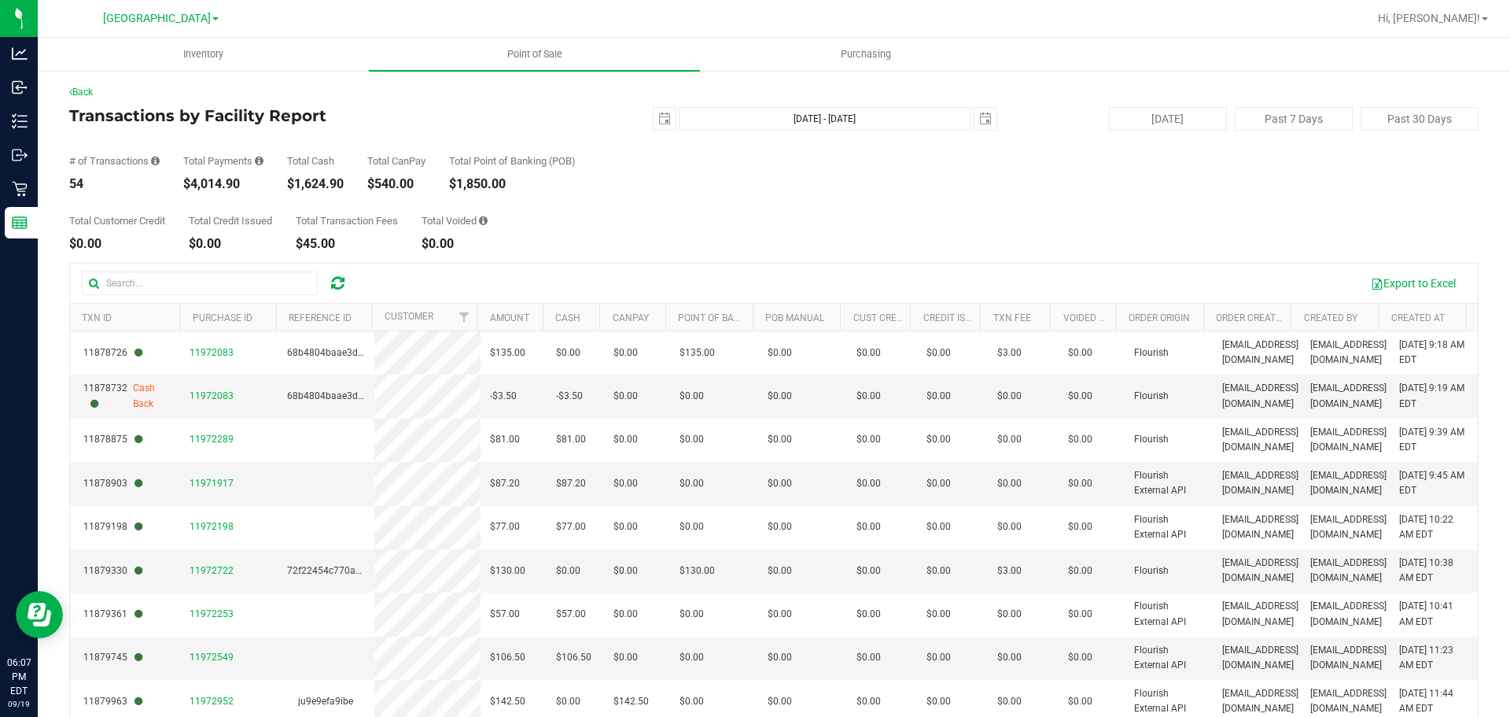
drag, startPoint x: 190, startPoint y: 181, endPoint x: 255, endPoint y: 190, distance: 65.2
click at [252, 190] on div "Back Transactions by Facility Report 2025-09-19 Sep 19, 2025 - Sep 19, 2025 202…" at bounding box center [773, 453] width 1409 height 736
click at [698, 179] on div "# of Transactions 54 Total Payments $4,014.90 Total Cash $1,624.90 Total CanPay…" at bounding box center [773, 161] width 1409 height 60
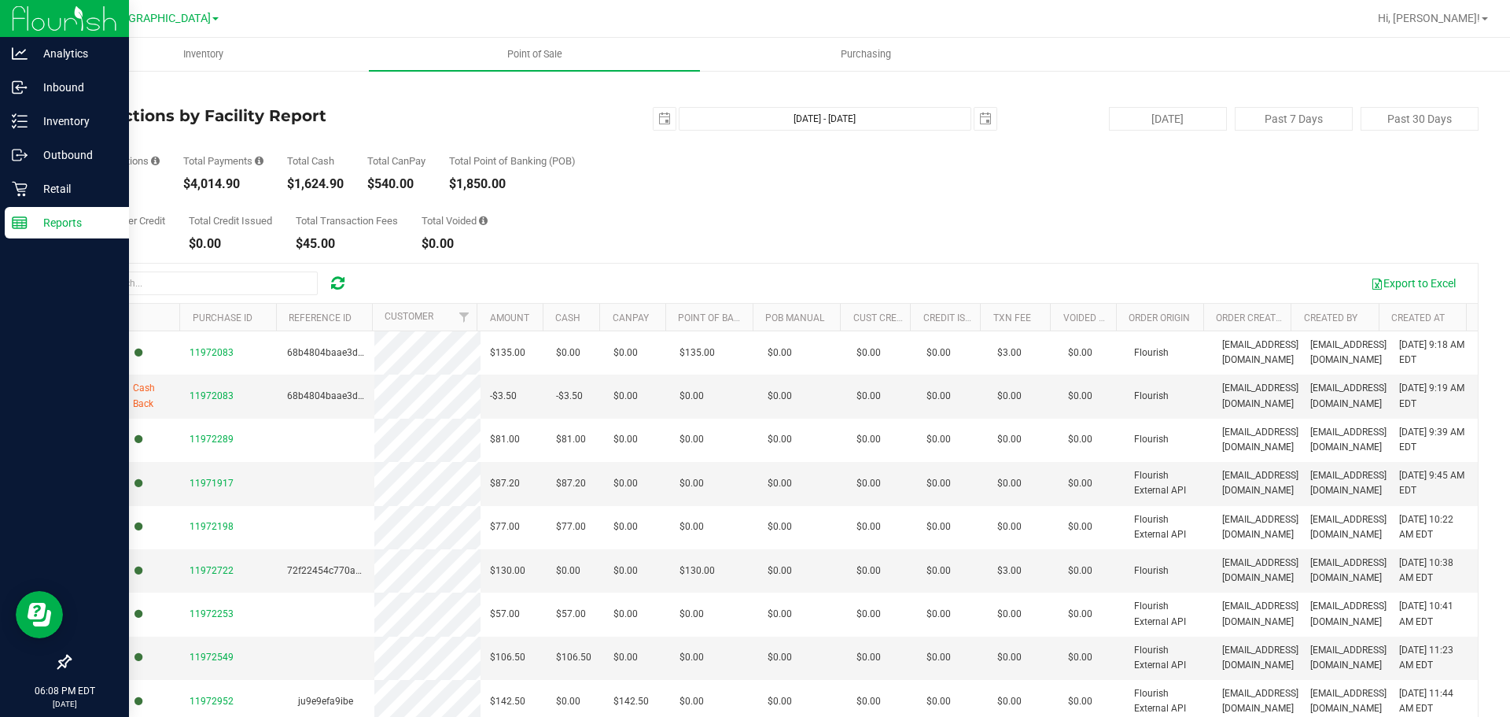
click at [42, 225] on p "Reports" at bounding box center [75, 222] width 94 height 19
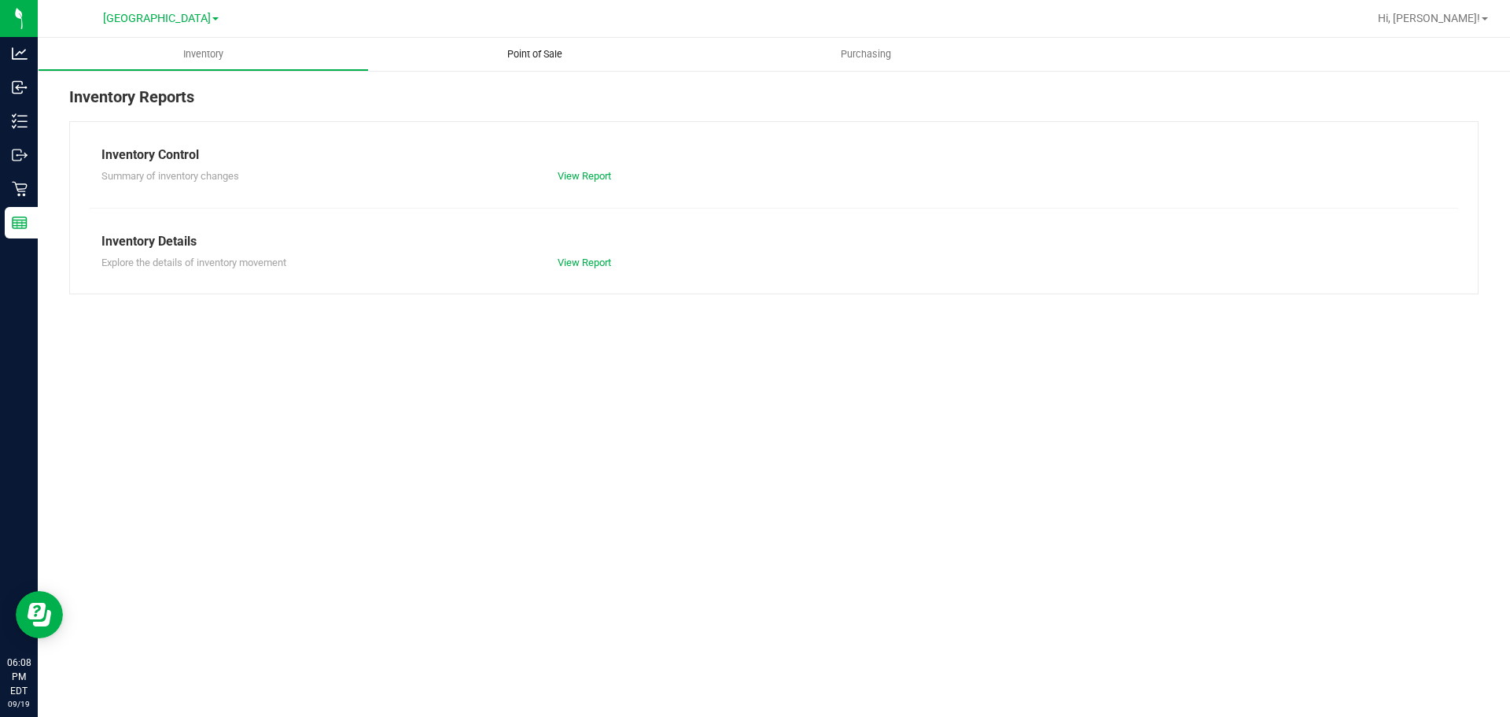
click at [526, 55] on span "Point of Sale" at bounding box center [535, 54] width 98 height 14
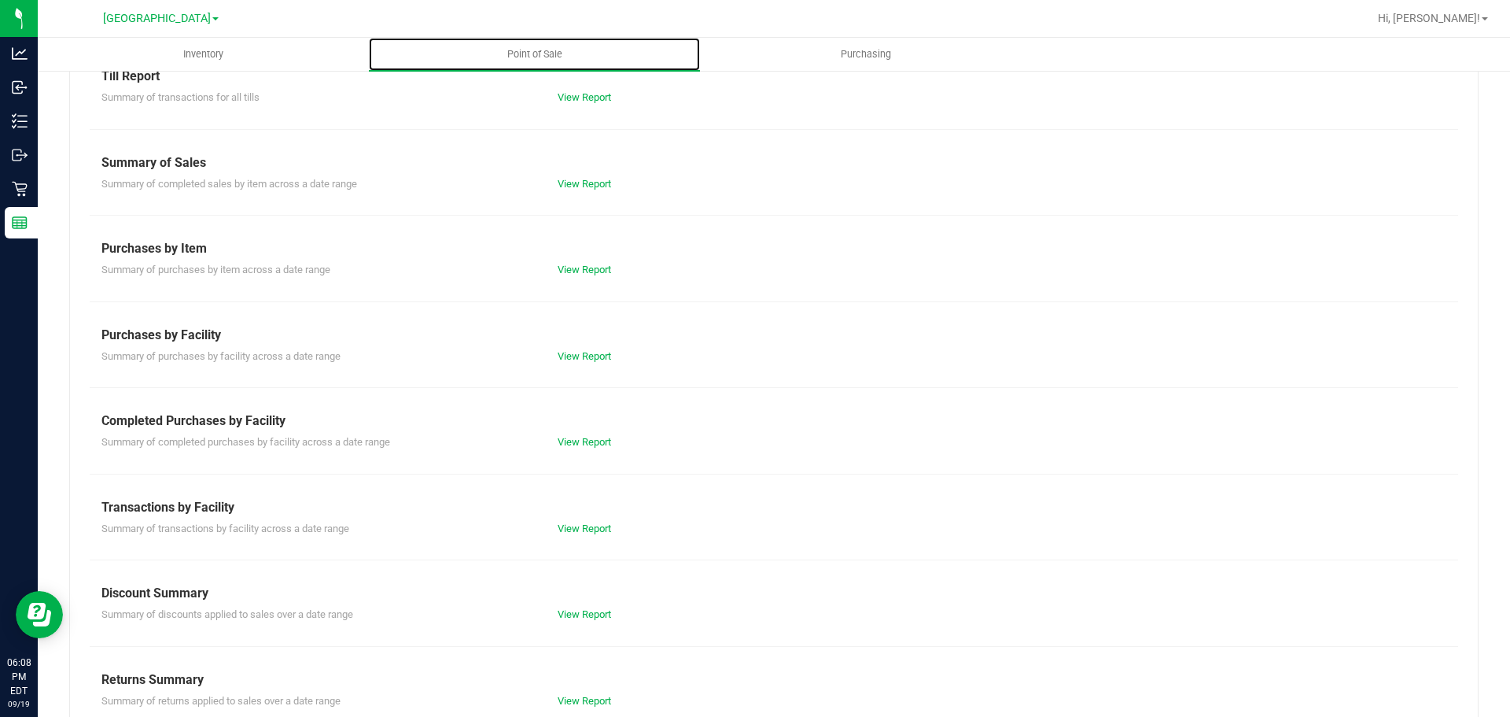
scroll to position [110, 0]
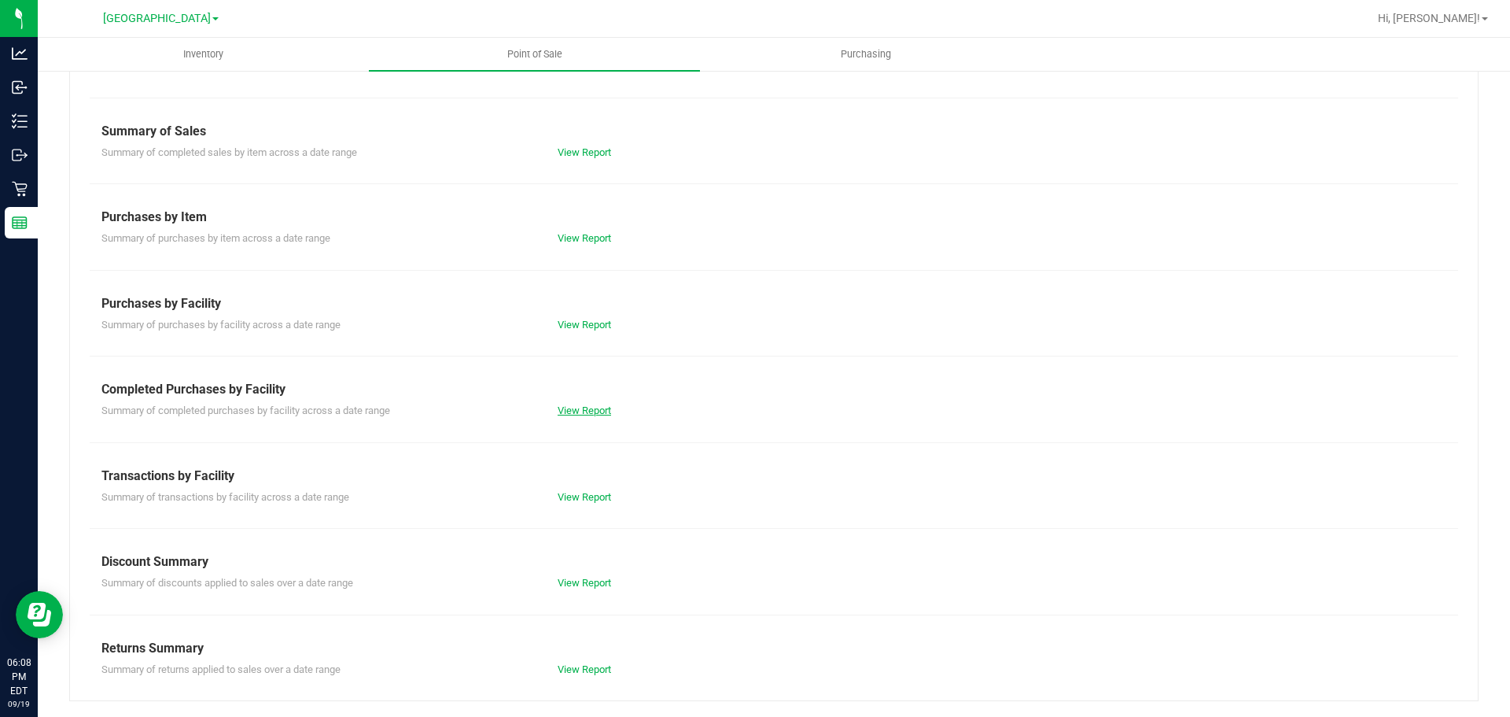
click at [562, 407] on link "View Report" at bounding box center [584, 410] width 53 height 12
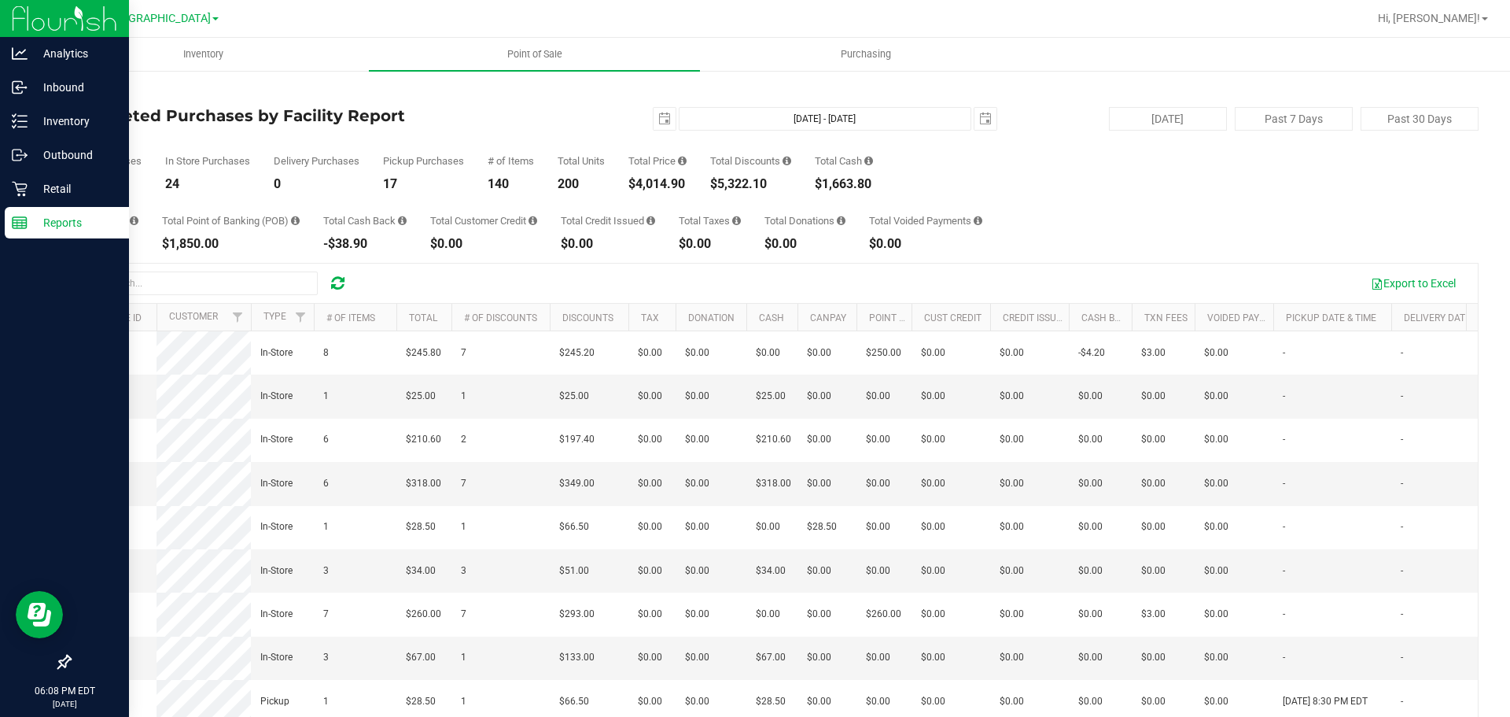
click at [67, 232] on div "Reports" at bounding box center [67, 222] width 124 height 31
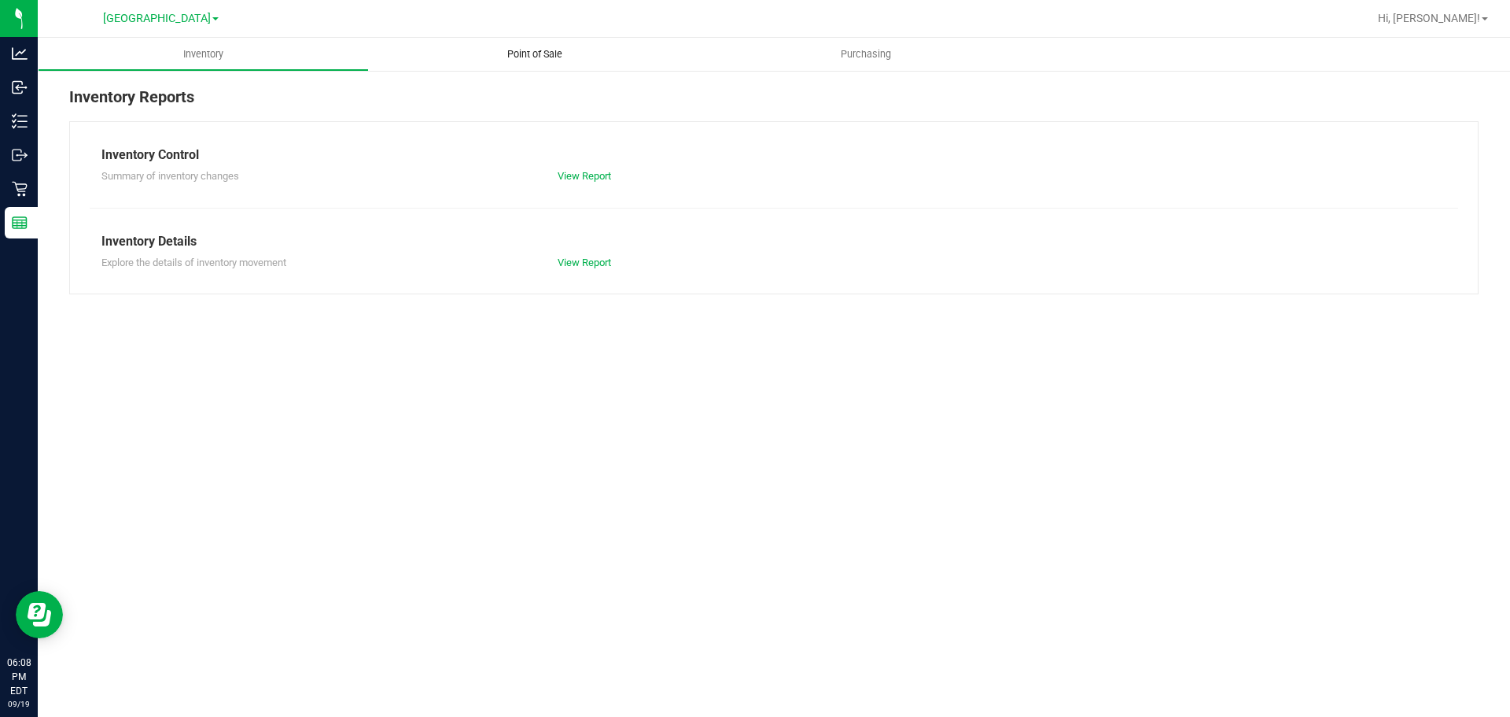
click at [537, 55] on span "Point of Sale" at bounding box center [535, 54] width 98 height 14
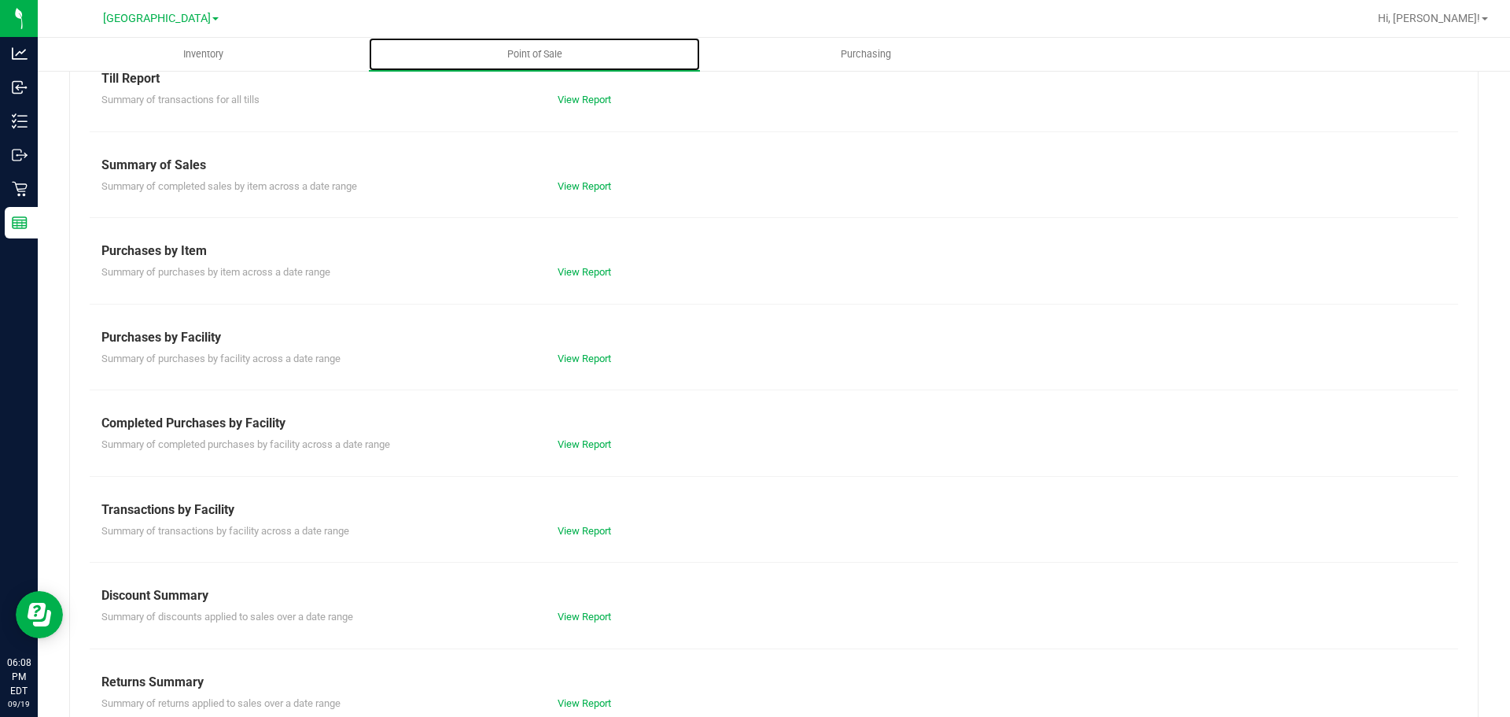
scroll to position [79, 0]
click at [599, 527] on link "View Report" at bounding box center [584, 528] width 53 height 12
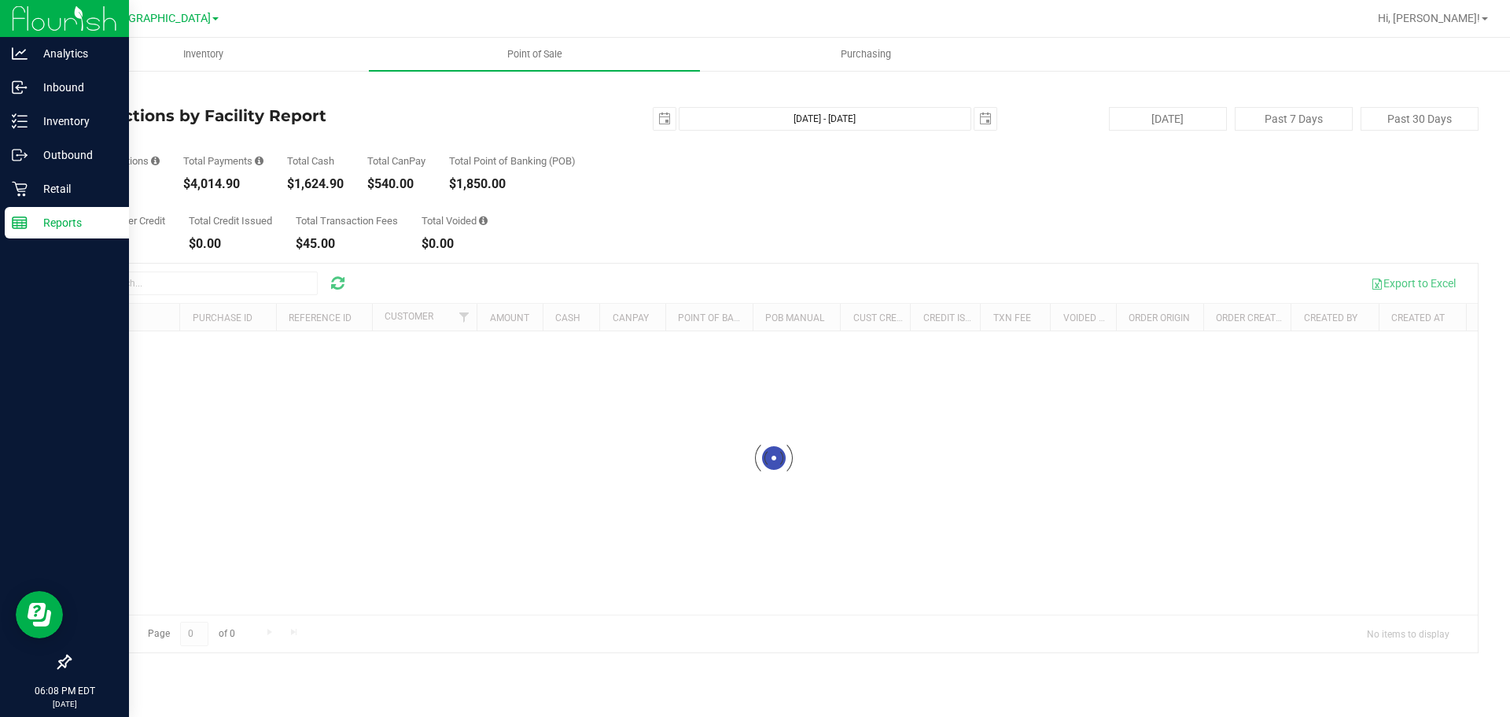
click at [105, 222] on p "Reports" at bounding box center [75, 222] width 94 height 19
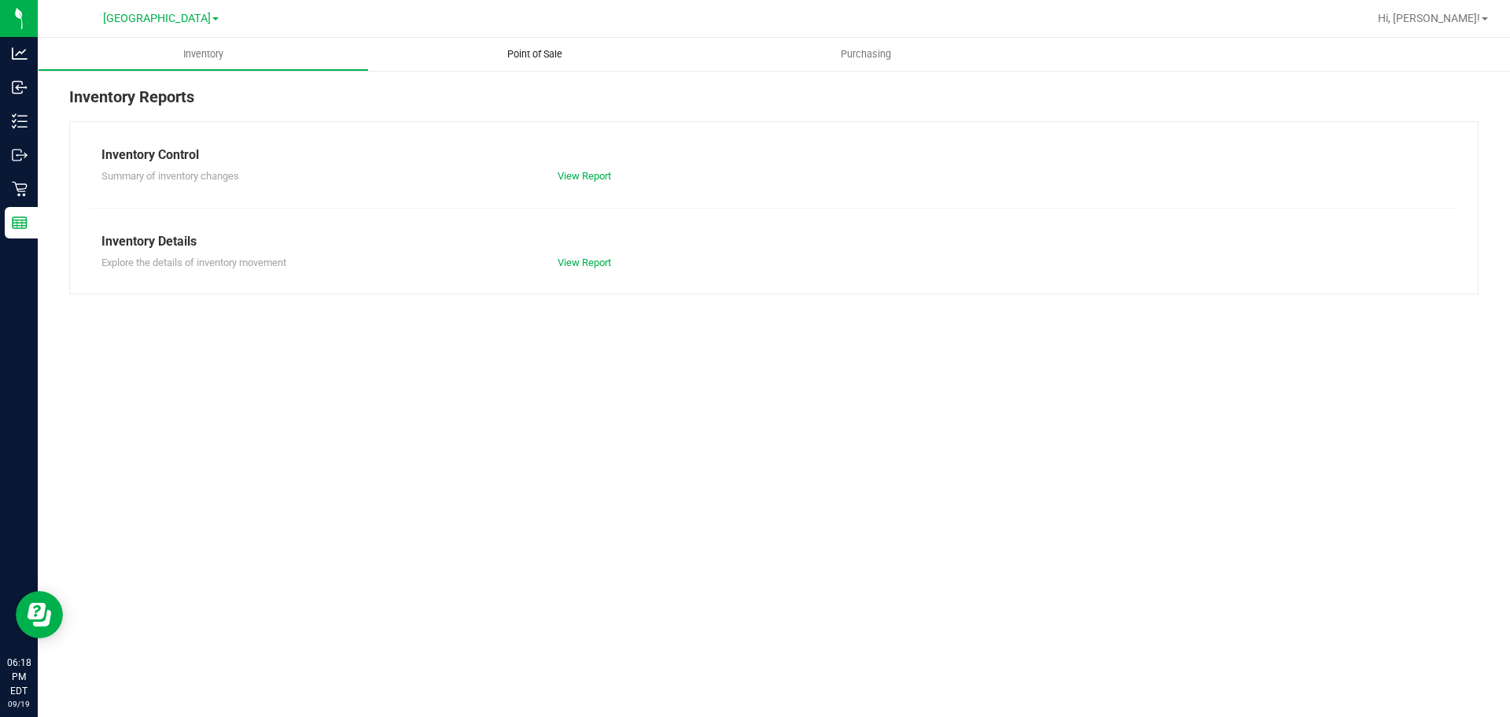
click at [563, 53] on span "Point of Sale" at bounding box center [535, 54] width 98 height 14
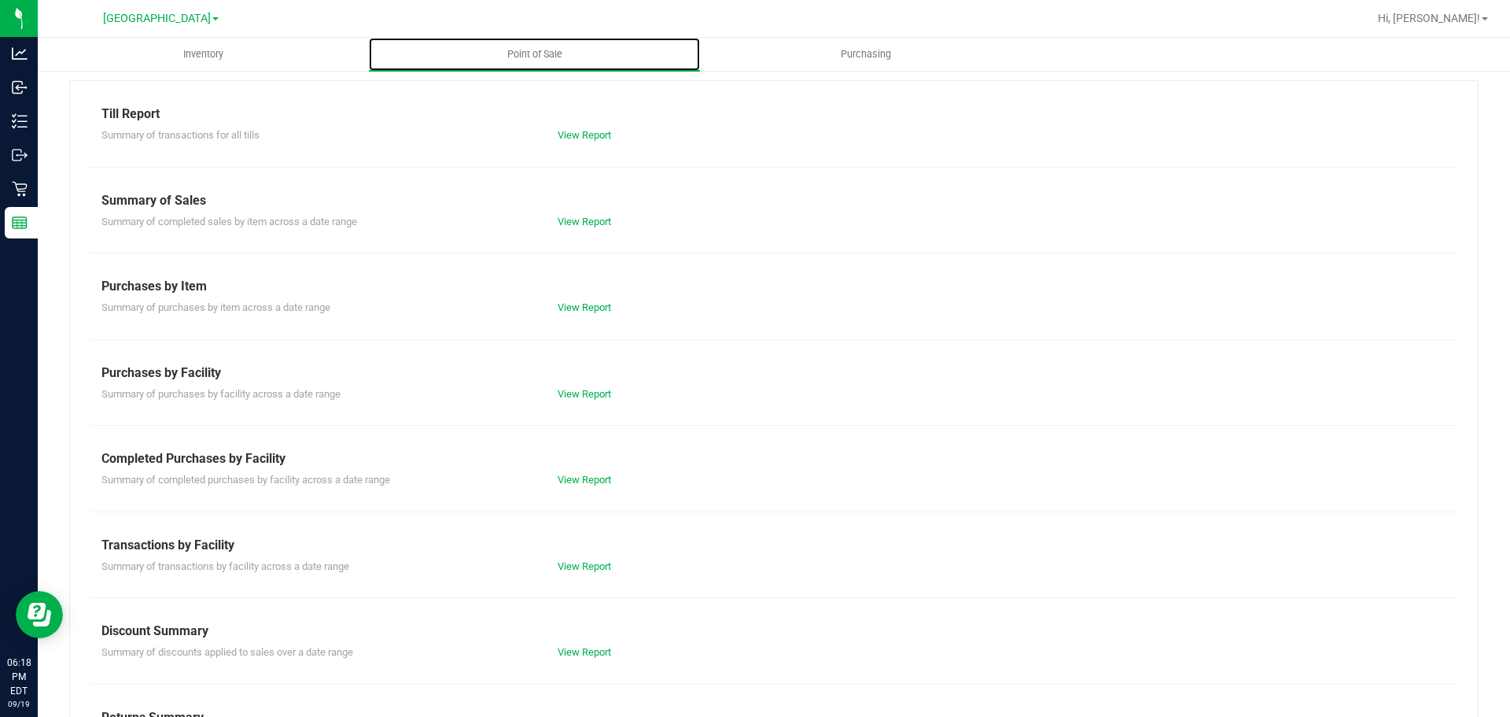
scroll to position [110, 0]
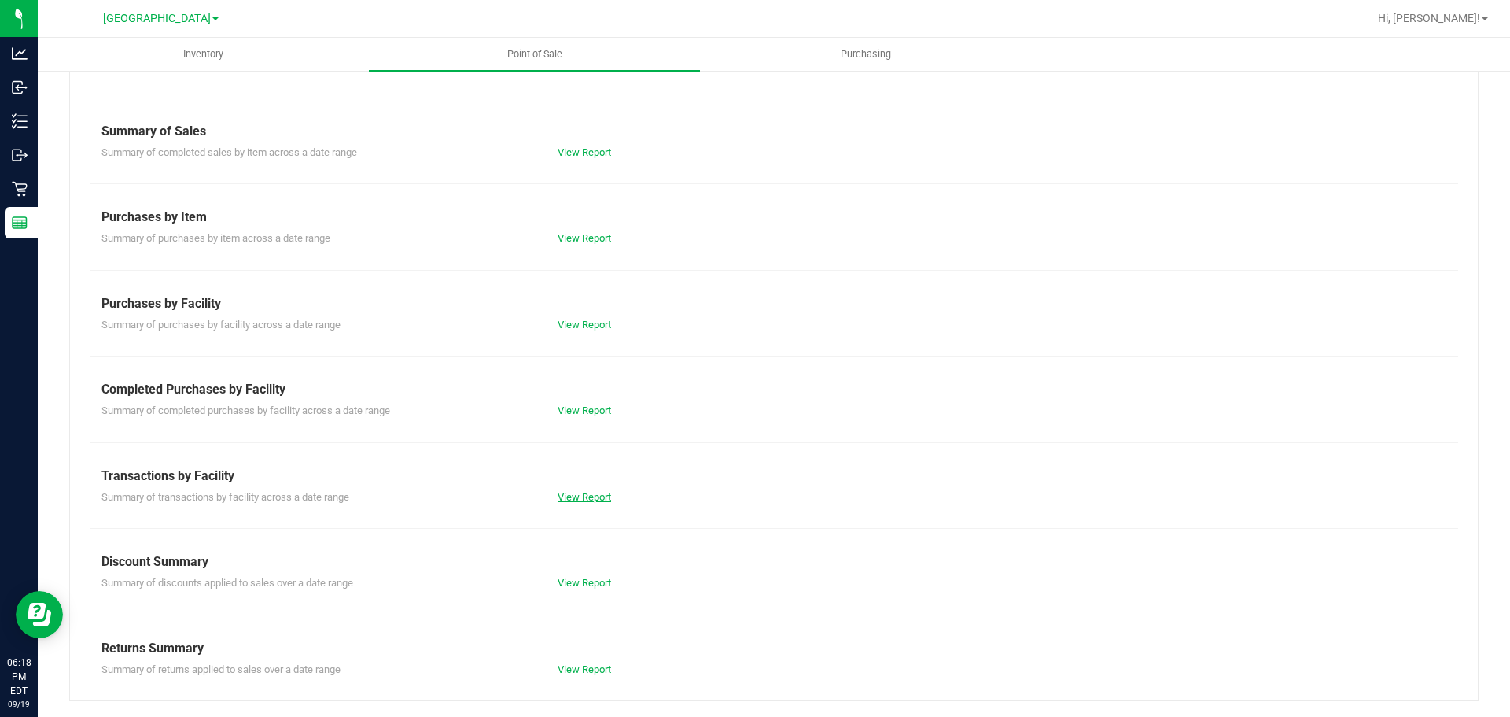
click at [592, 495] on link "View Report" at bounding box center [584, 497] width 53 height 12
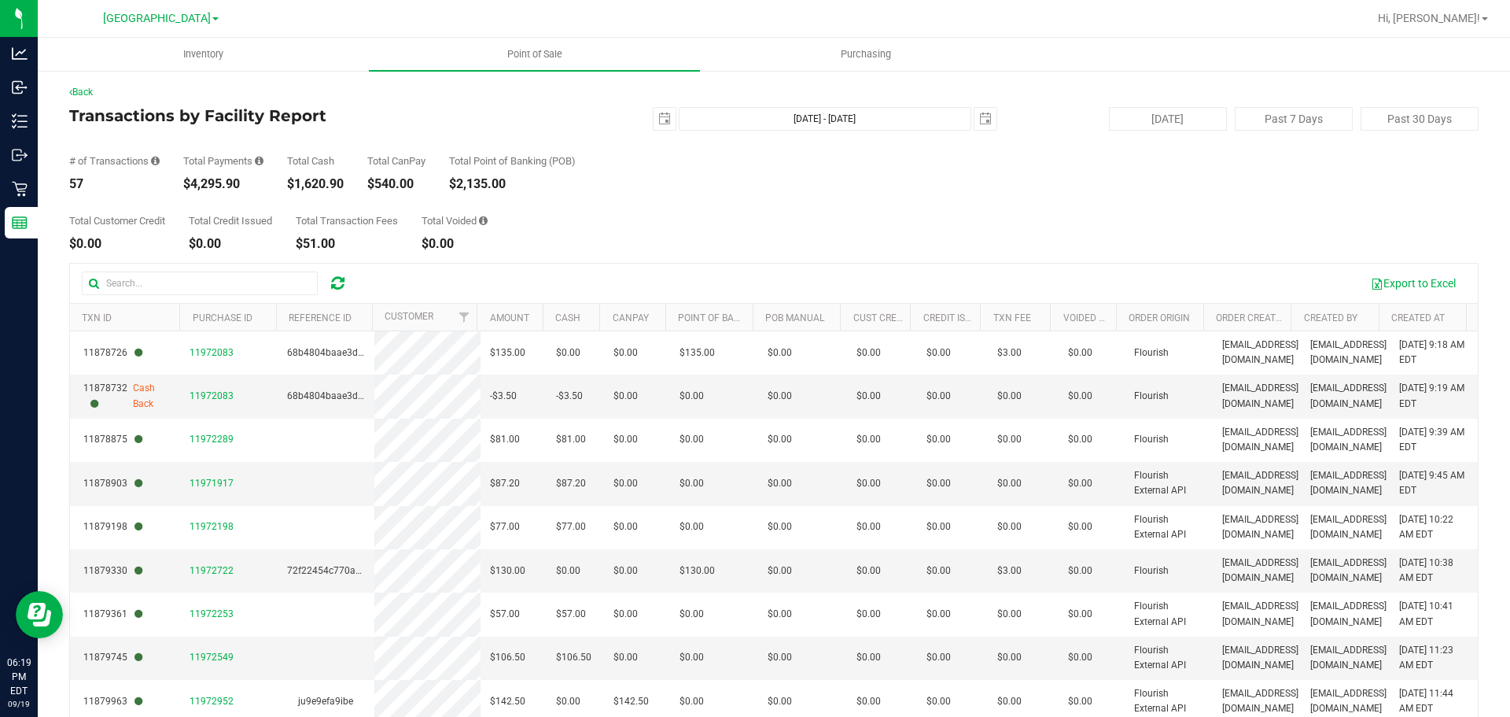
click at [88, 82] on div "Back Transactions by Facility Report 2025-09-19 Sep 19, 2025 - Sep 19, 2025 202…" at bounding box center [774, 453] width 1472 height 768
click at [90, 93] on link "Back" at bounding box center [81, 92] width 24 height 11
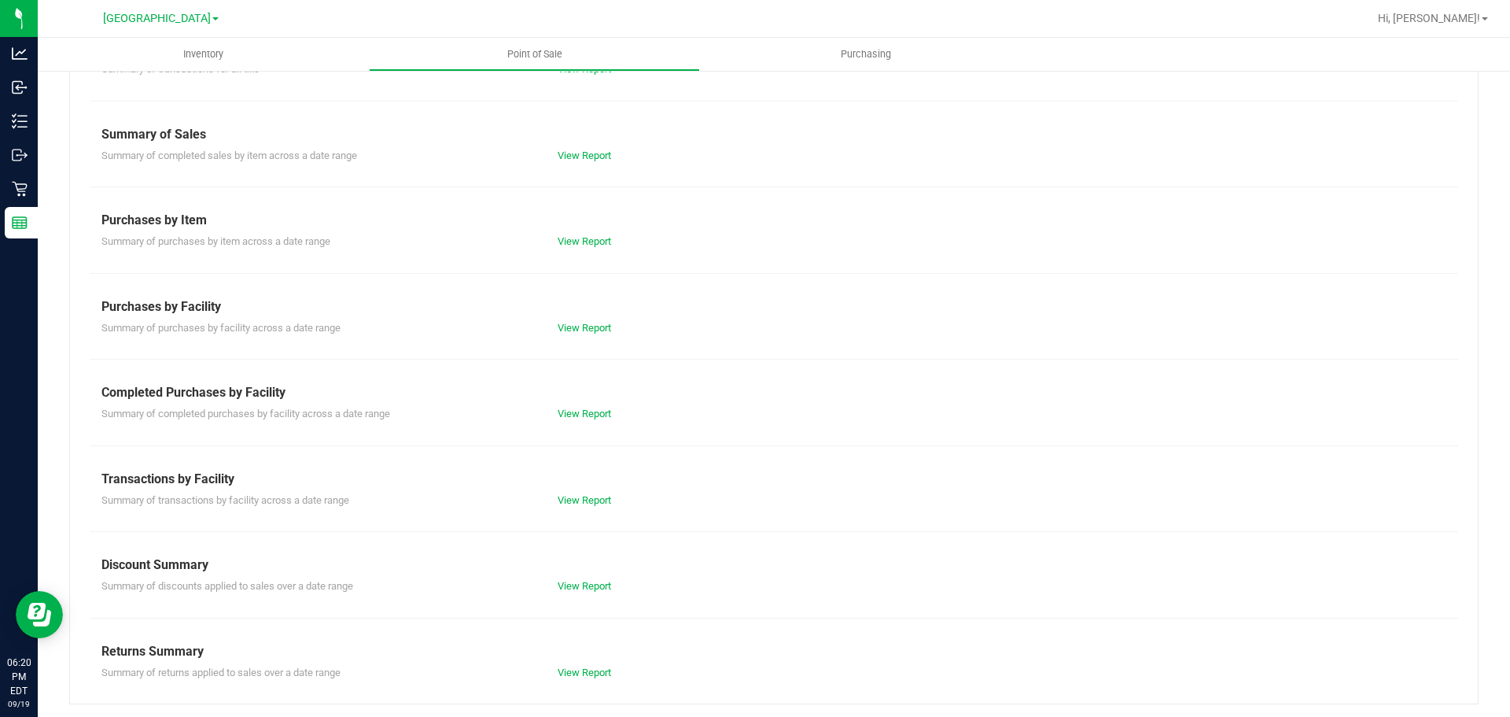
scroll to position [110, 0]
click at [563, 502] on link "View Report" at bounding box center [584, 497] width 53 height 12
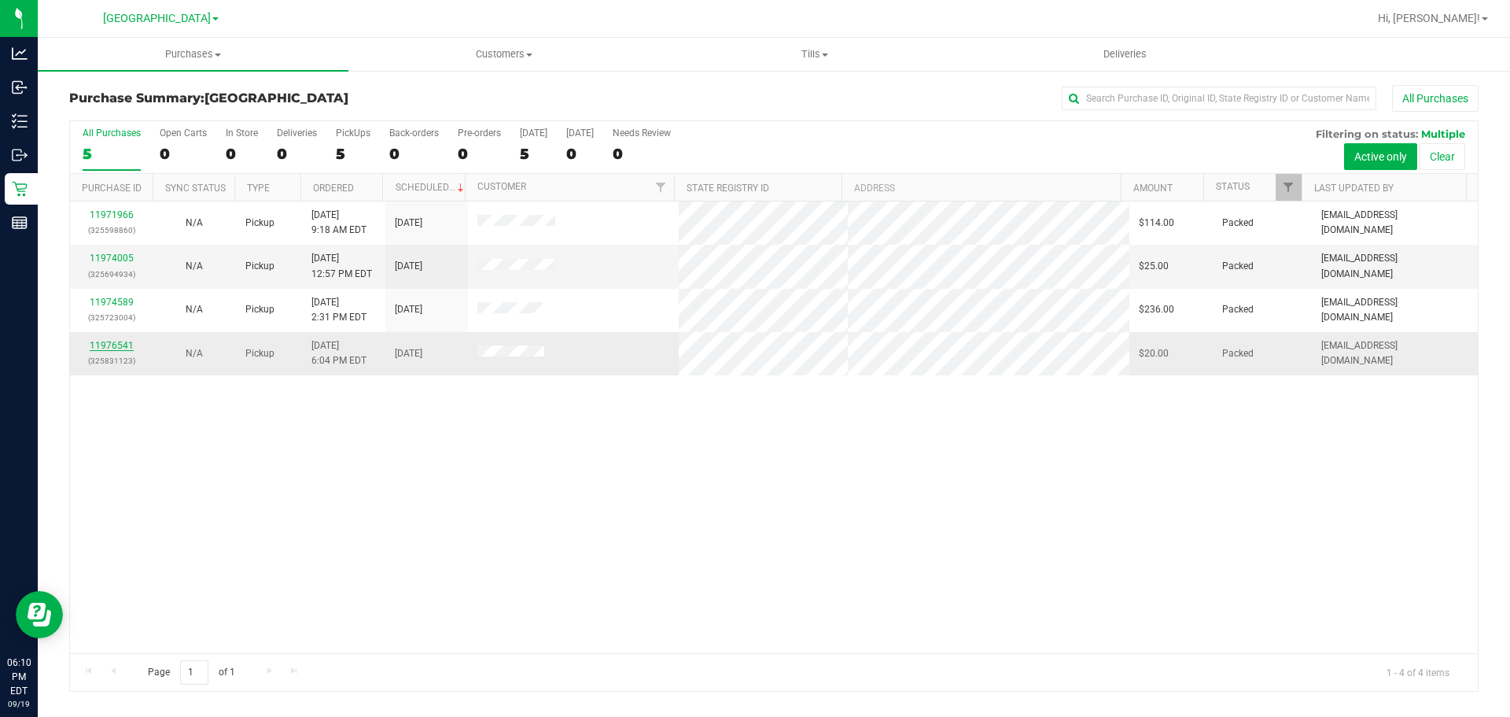
click at [120, 344] on link "11976541" at bounding box center [112, 345] width 44 height 11
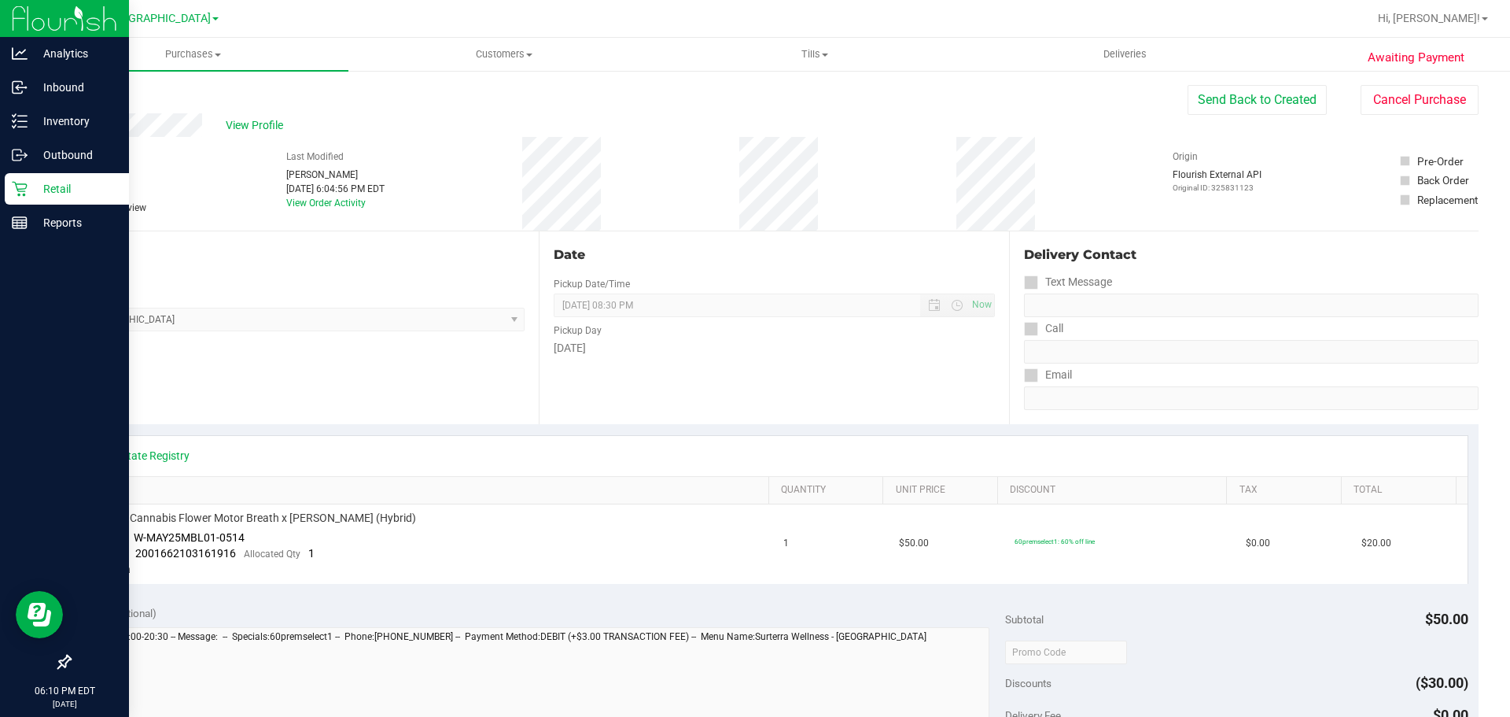
click at [68, 194] on p "Retail" at bounding box center [75, 188] width 94 height 19
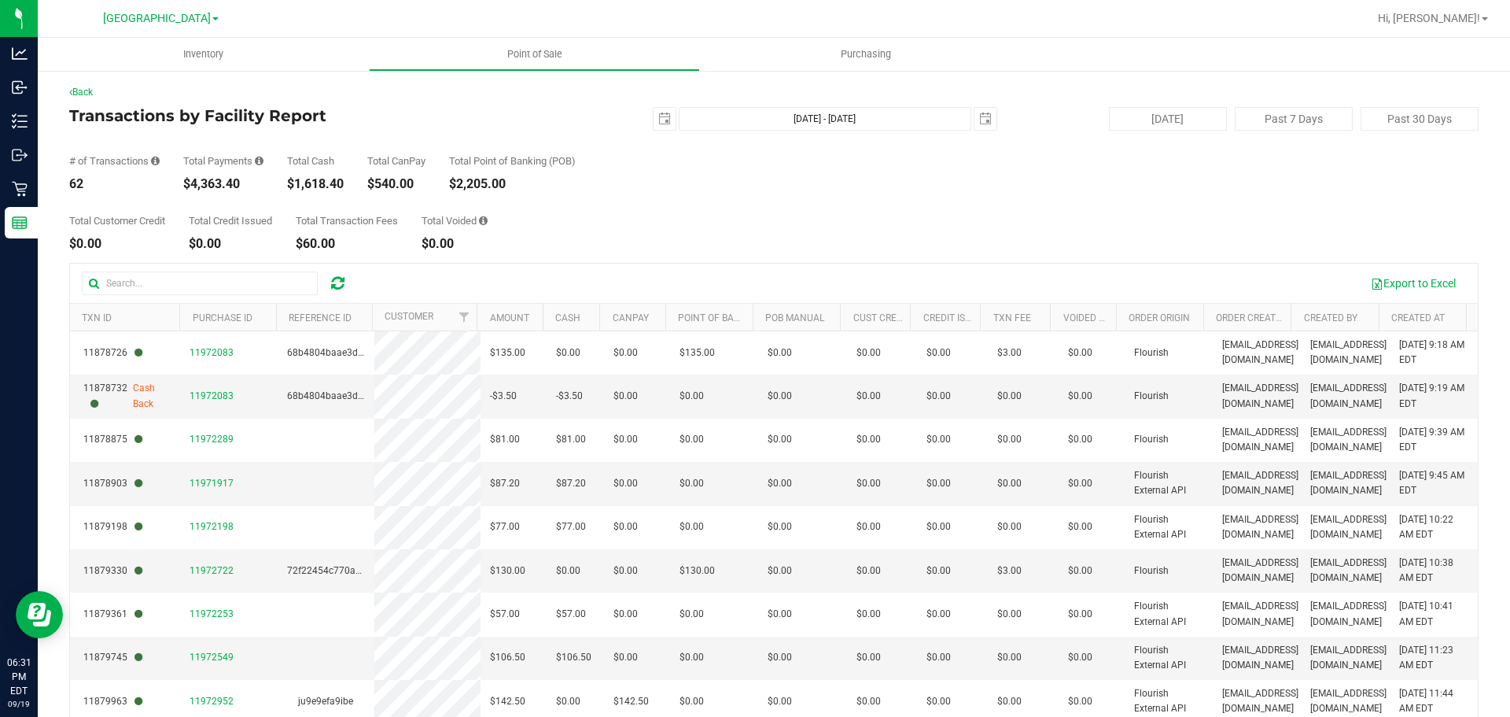
click at [678, 234] on div "Total Customer Credit $0.00 Total Credit Issued $0.00 Total Transaction Fees $6…" at bounding box center [773, 220] width 1409 height 60
drag, startPoint x: 474, startPoint y: 581, endPoint x: 898, endPoint y: 141, distance: 611.3
click at [898, 141] on div "# of Transactions 62 Total Payments $4,363.40 Total Cash $1,618.40 Total CanPay…" at bounding box center [773, 161] width 1409 height 60
click at [1173, 38] on ul "Inventory Point of Sale Purchasing" at bounding box center [793, 55] width 1510 height 34
